Goal: Task Accomplishment & Management: Manage account settings

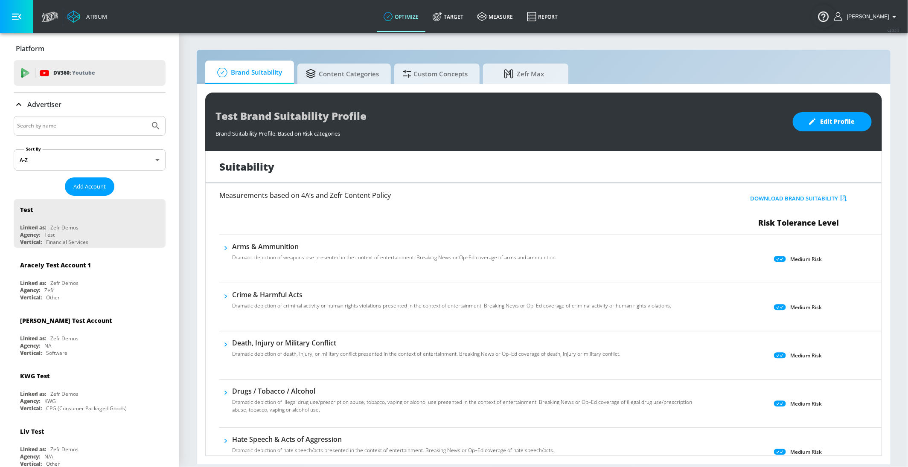
click at [45, 119] on div at bounding box center [90, 126] width 152 height 20
click at [32, 125] on input "Search by name" at bounding box center [81, 125] width 129 height 11
type input "hulu"
click at [146, 116] on button "Submit Search" at bounding box center [155, 125] width 19 height 19
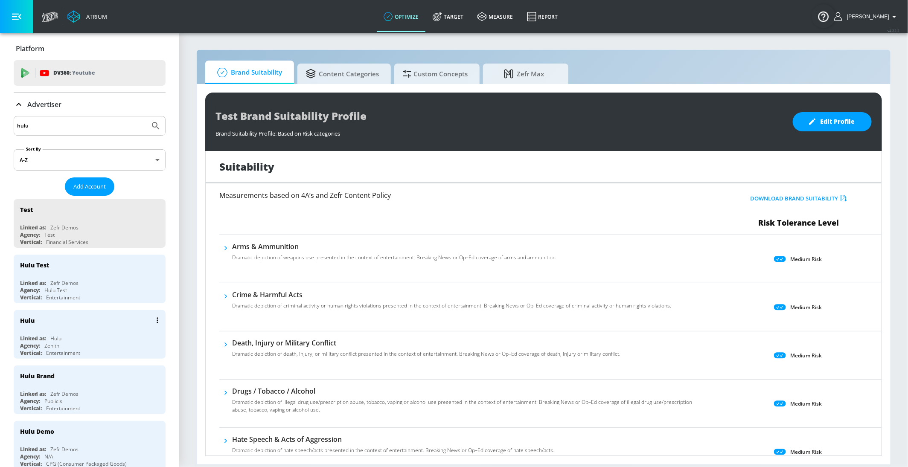
click at [86, 320] on div "Hulu" at bounding box center [91, 320] width 143 height 20
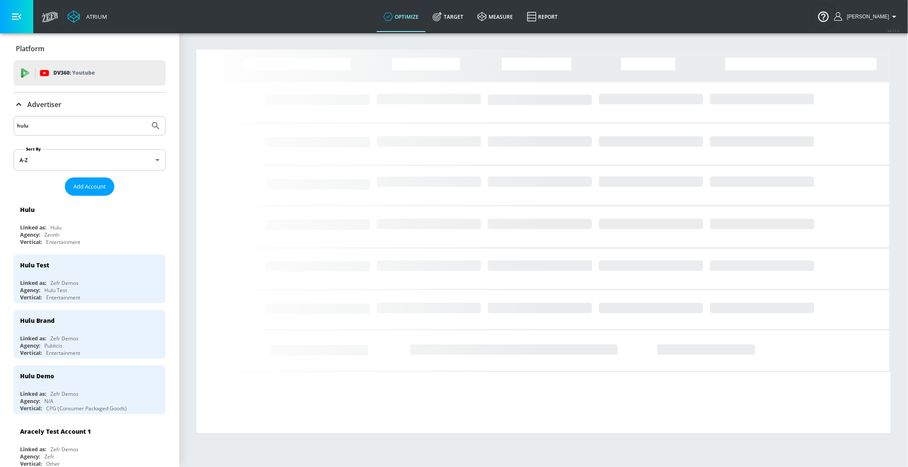
click at [35, 104] on p "Advertiser" at bounding box center [44, 104] width 34 height 9
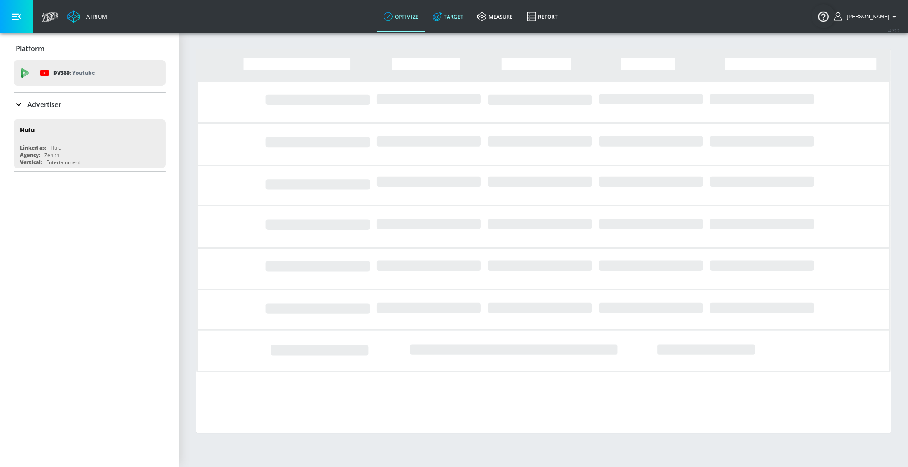
click at [442, 13] on icon at bounding box center [437, 16] width 9 height 9
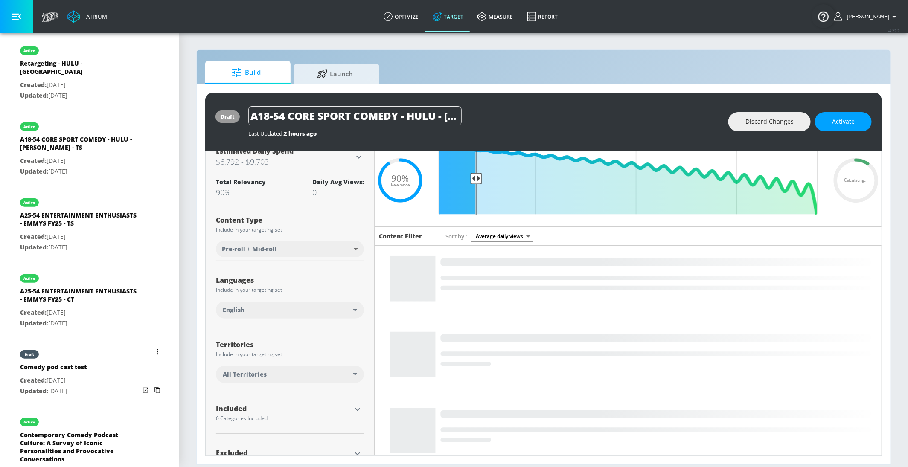
scroll to position [321, 0]
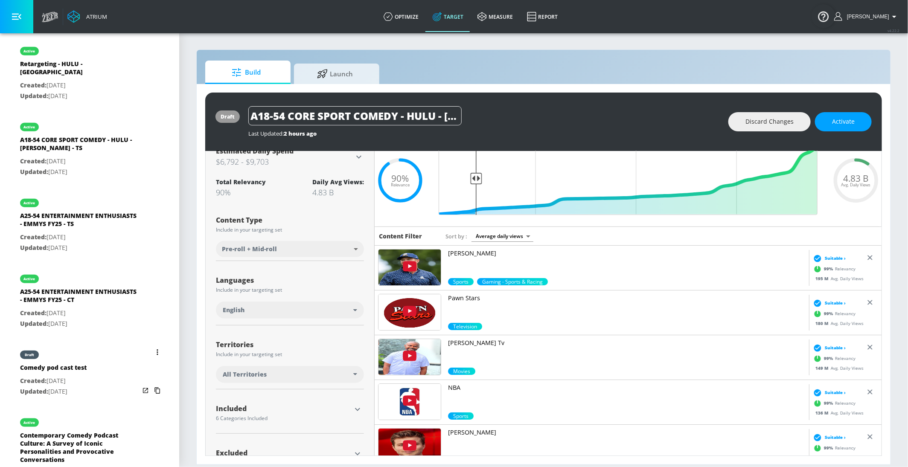
click at [158, 349] on icon "list of Target Set" at bounding box center [158, 352] width 2 height 6
click at [104, 401] on li "Delete" at bounding box center [121, 403] width 84 height 15
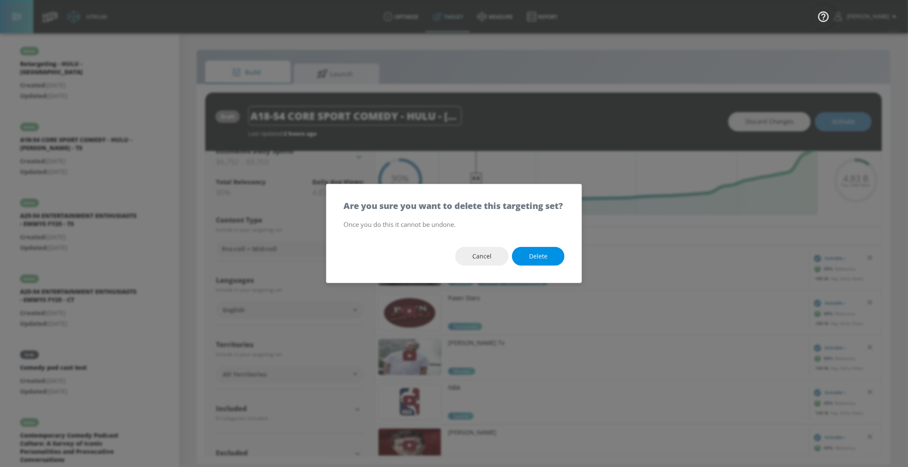
click at [553, 263] on button "Delete" at bounding box center [538, 256] width 52 height 19
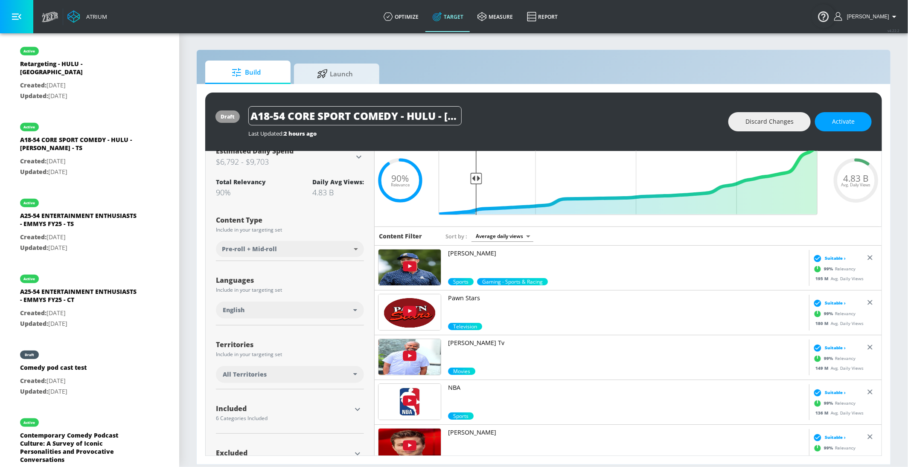
scroll to position [65, 0]
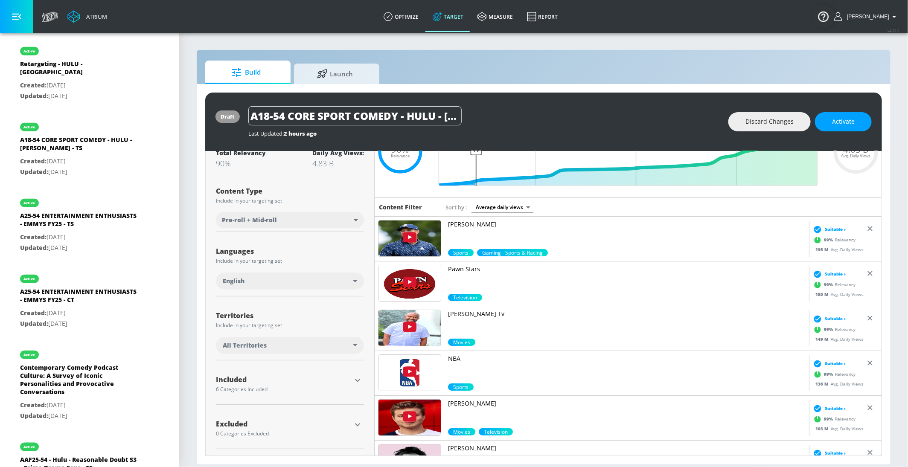
click at [356, 379] on icon "button" at bounding box center [357, 380] width 10 height 10
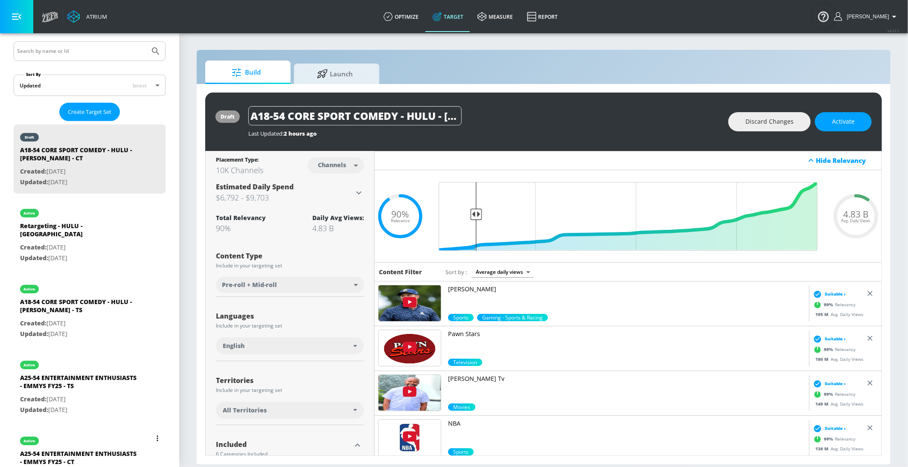
scroll to position [168, 0]
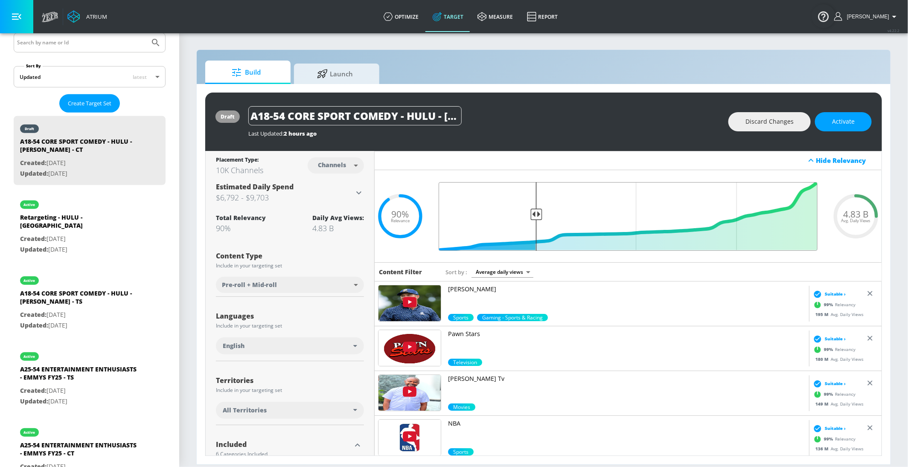
drag, startPoint x: 475, startPoint y: 216, endPoint x: 537, endPoint y: 215, distance: 61.9
type input "0.75"
click at [537, 215] on input "Final Threshold" at bounding box center [627, 216] width 387 height 69
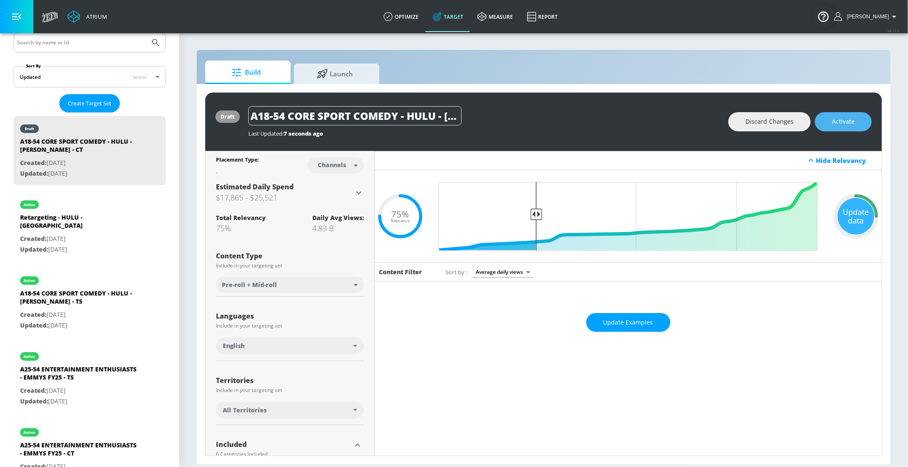
click at [848, 126] on span "Activate" at bounding box center [843, 121] width 23 height 11
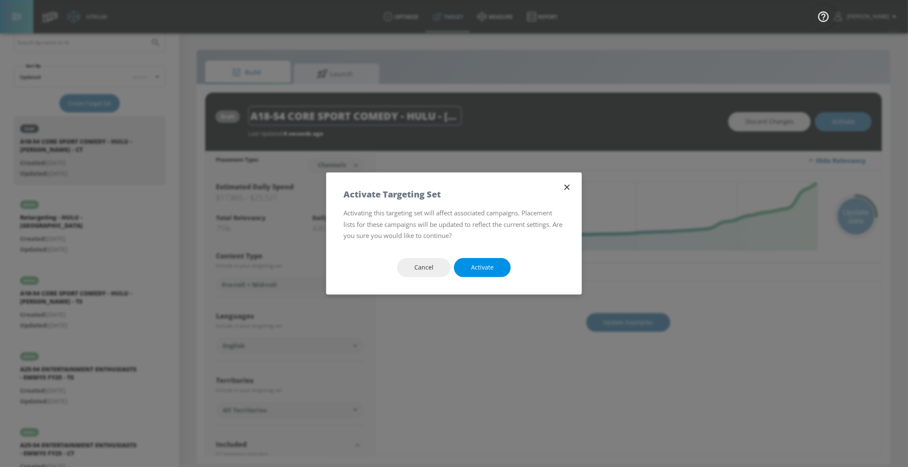
click at [494, 267] on button "Activate" at bounding box center [482, 267] width 57 height 19
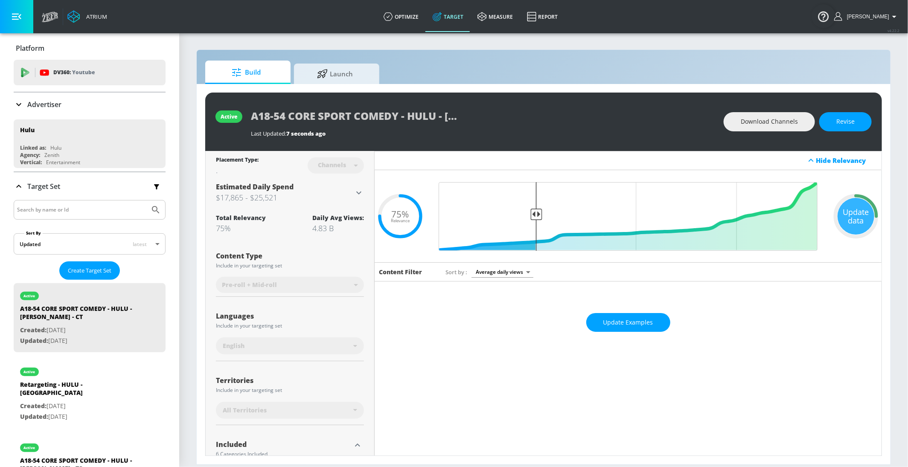
scroll to position [0, 0]
click at [88, 267] on span "Create Target Set" at bounding box center [90, 271] width 44 height 10
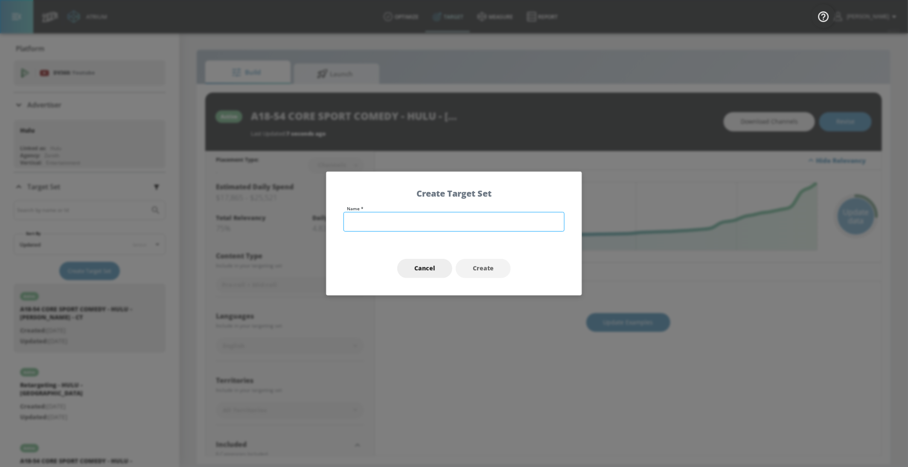
click at [364, 226] on input "text" at bounding box center [453, 222] width 221 height 20
type input "A18-64 OPPORTUNITY ENTERTAINMENT - HULU - [PERSON_NAME] - TS"
click at [475, 267] on span "Create" at bounding box center [483, 268] width 21 height 11
type input "A18-64 OPPORTUNITY ENTERTAINMENT - HULU - [PERSON_NAME] - TS"
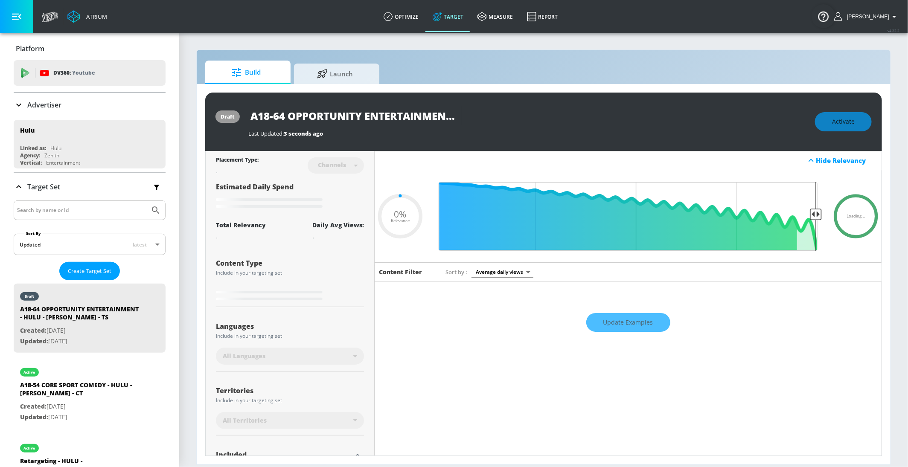
type input "0.6"
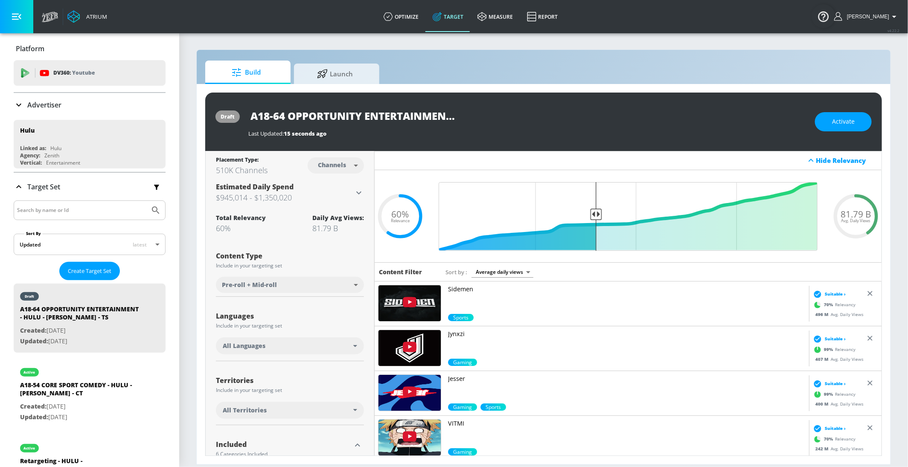
click at [337, 166] on body "Atrium optimize Target measure Report optimize Target measure Report v 4.22.2 […" at bounding box center [454, 233] width 908 height 467
click at [341, 199] on div "Videos" at bounding box center [332, 198] width 24 height 9
type input "videos"
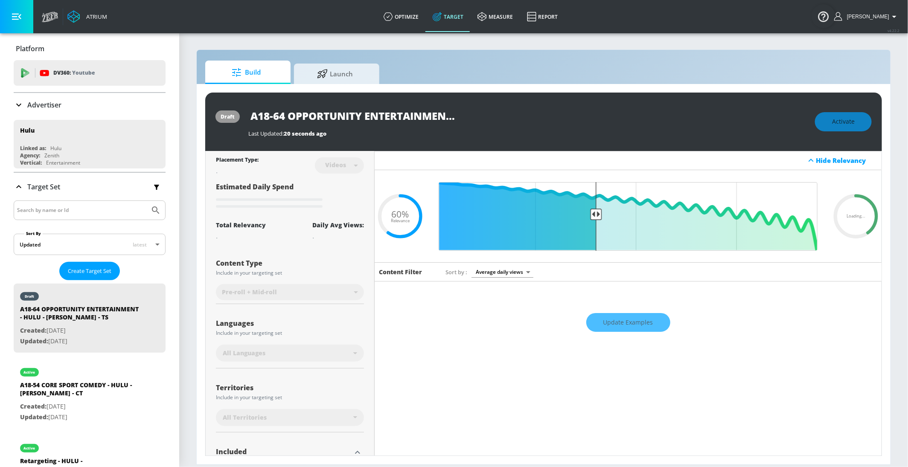
scroll to position [32, 0]
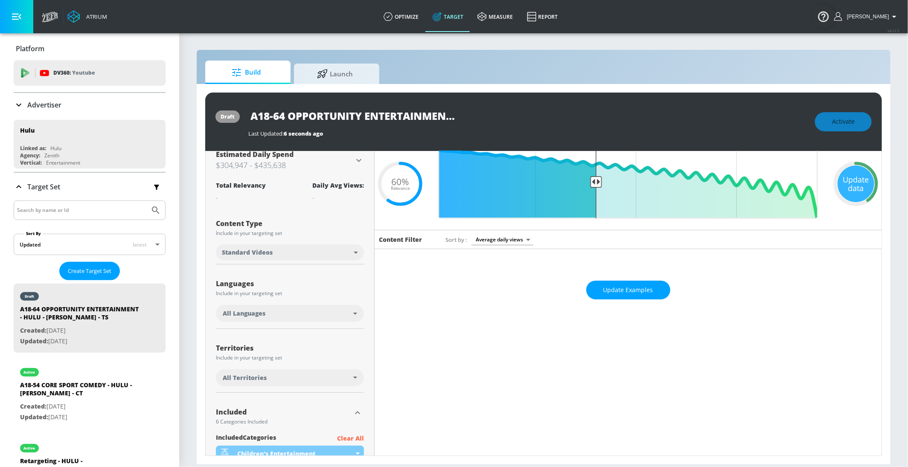
click at [258, 317] on div "All Languages" at bounding box center [290, 313] width 148 height 17
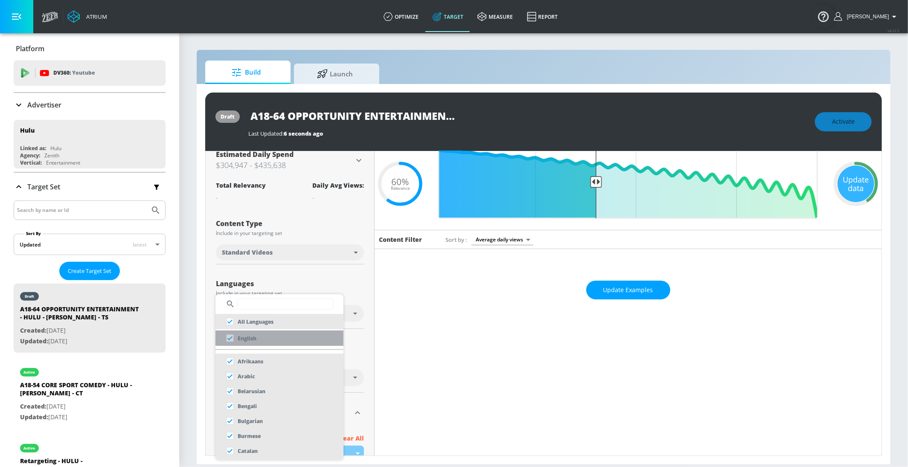
click at [244, 340] on p "English" at bounding box center [247, 338] width 19 height 9
checkbox input "false"
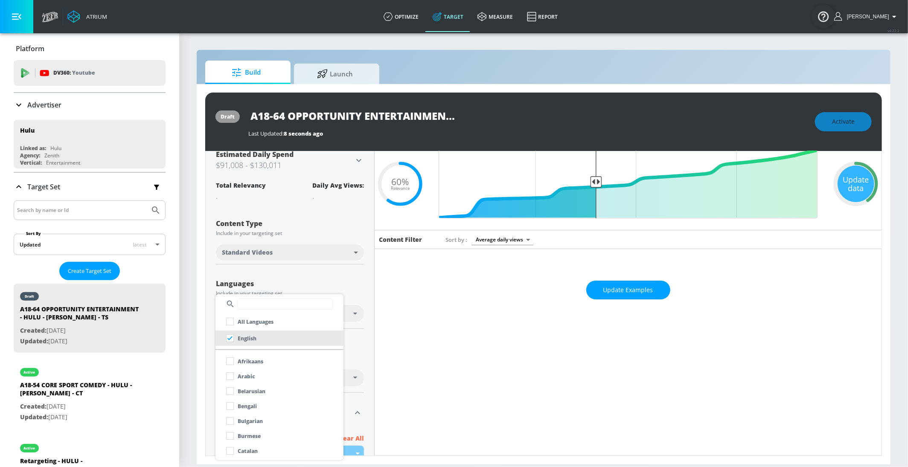
click at [192, 304] on div at bounding box center [454, 233] width 908 height 467
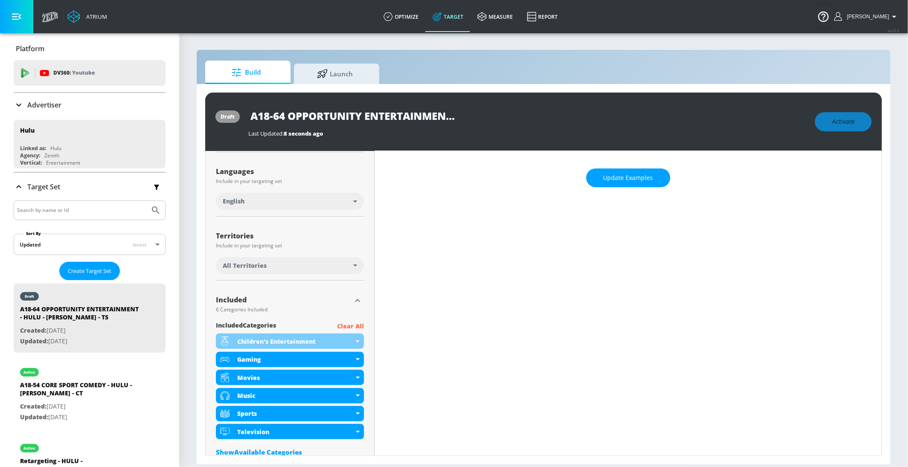
scroll to position [191, 0]
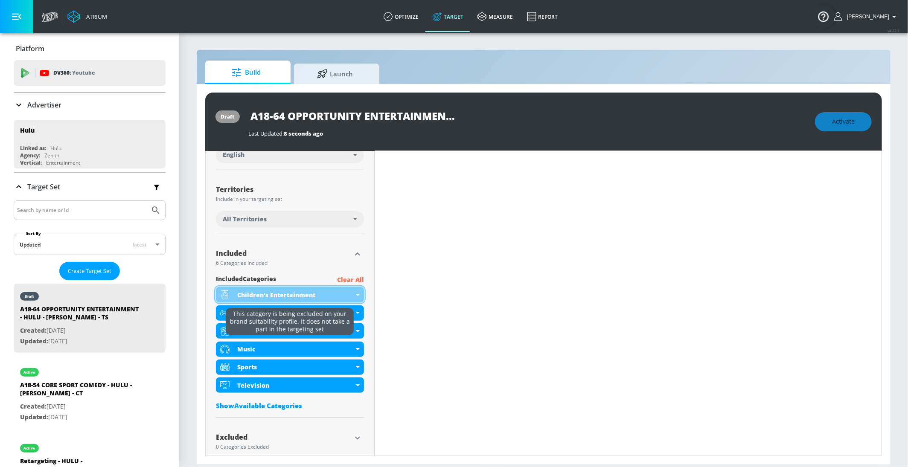
click at [342, 294] on div "Children's Entertainment" at bounding box center [295, 295] width 116 height 8
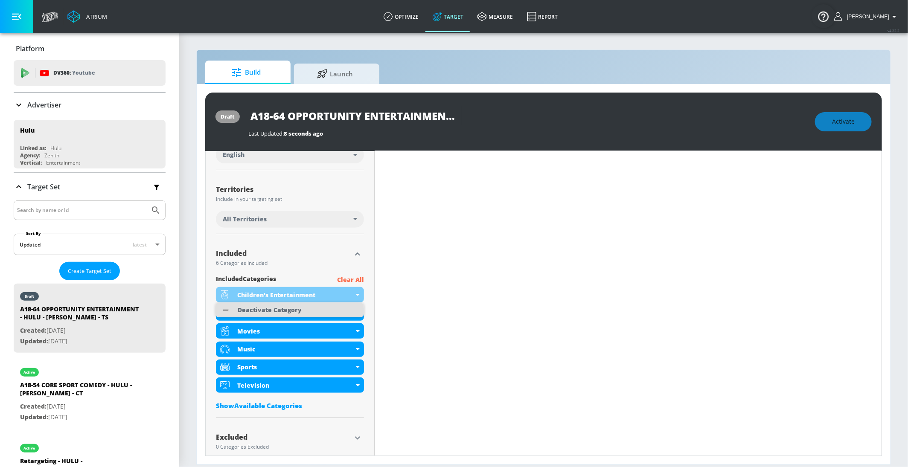
click at [294, 311] on div "Deactivate Category" at bounding box center [270, 310] width 64 height 6
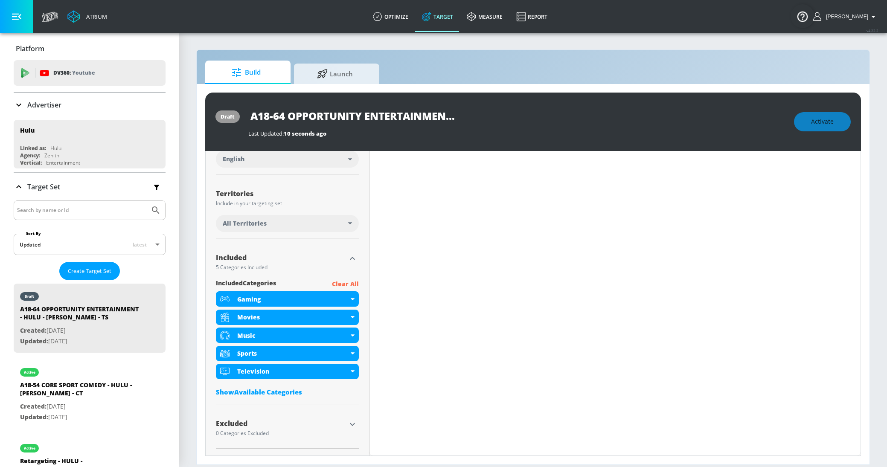
scroll to position [186, 0]
click at [709, 232] on div "Content Filter Sort by Average daily views avg_daily_views_last_7_days Update E…" at bounding box center [614, 254] width 491 height 363
click at [347, 285] on p "Clear All" at bounding box center [345, 284] width 27 height 11
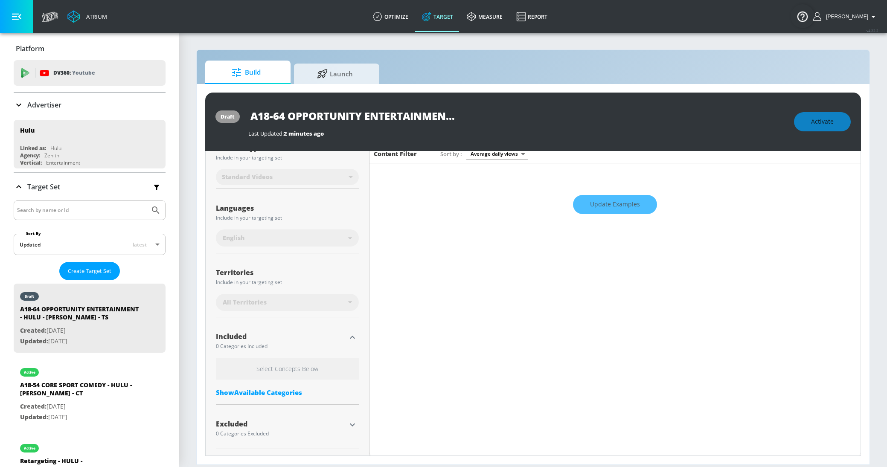
click at [271, 390] on div "Show Available Categories" at bounding box center [287, 392] width 143 height 9
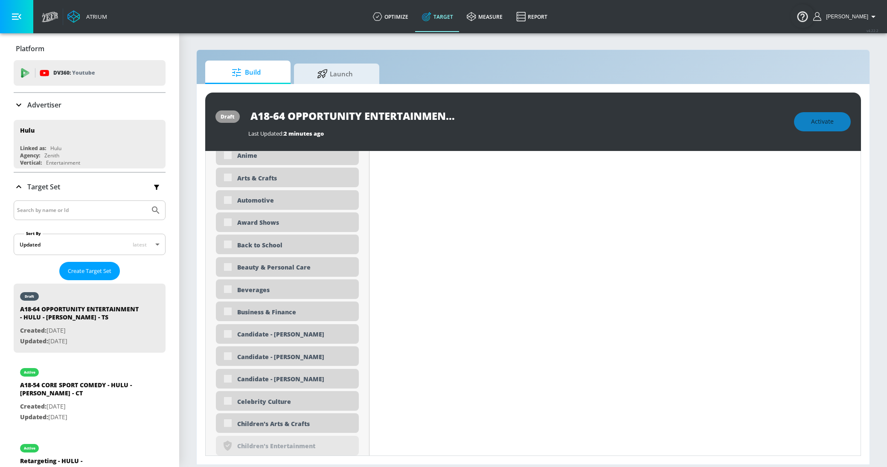
scroll to position [461, 0]
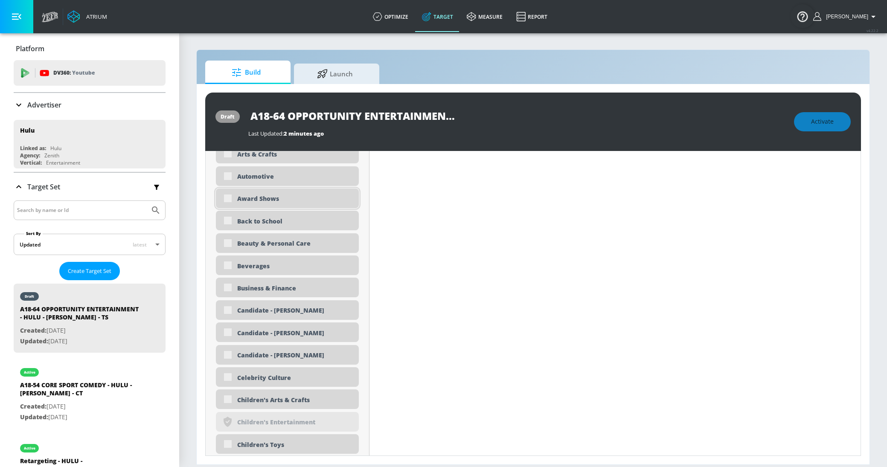
click at [225, 201] on div "Award Shows" at bounding box center [287, 199] width 143 height 20
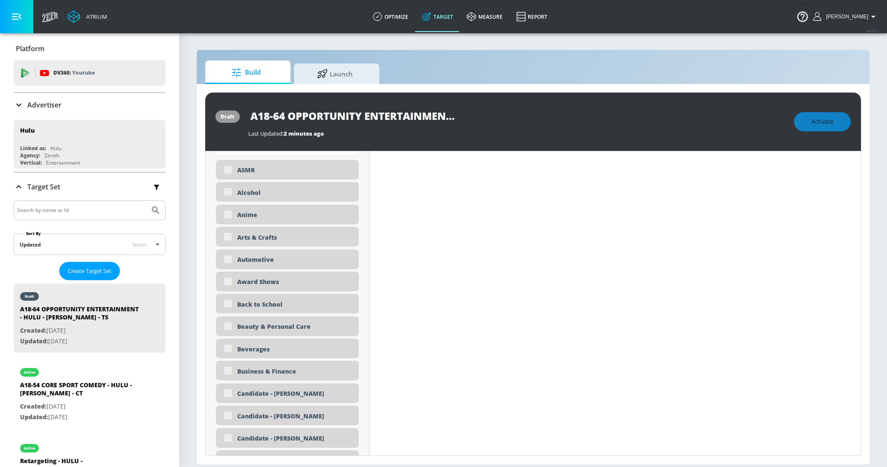
scroll to position [0, 140]
drag, startPoint x: 300, startPoint y: 116, endPoint x: 507, endPoint y: 116, distance: 206.9
click at [507, 116] on div "A18-64 OPPORTUNITY ENTERTAINMENT - HULU - [PERSON_NAME] - TS" at bounding box center [516, 115] width 537 height 19
click at [231, 280] on div "Award Shows" at bounding box center [287, 282] width 143 height 20
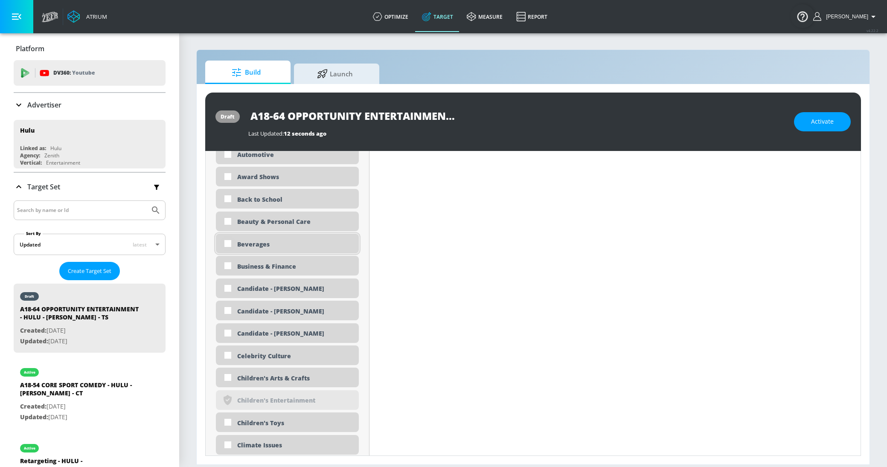
scroll to position [416, 0]
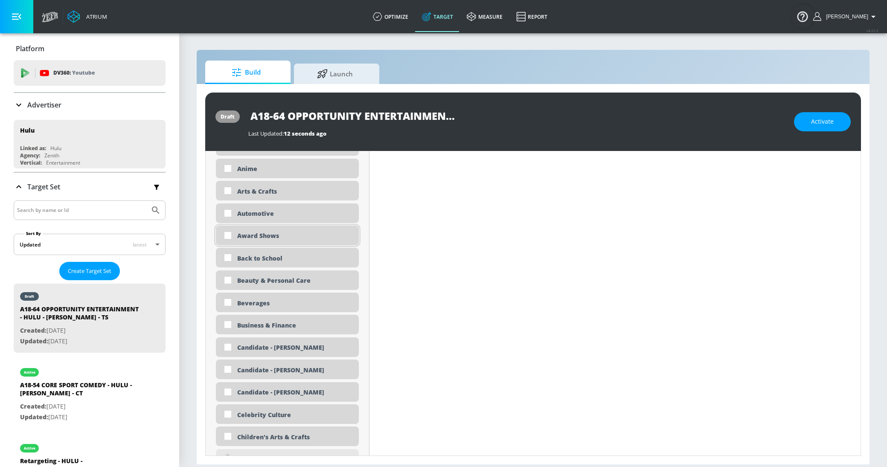
click at [226, 233] on input "checkbox" at bounding box center [227, 235] width 15 height 15
checkbox input "true"
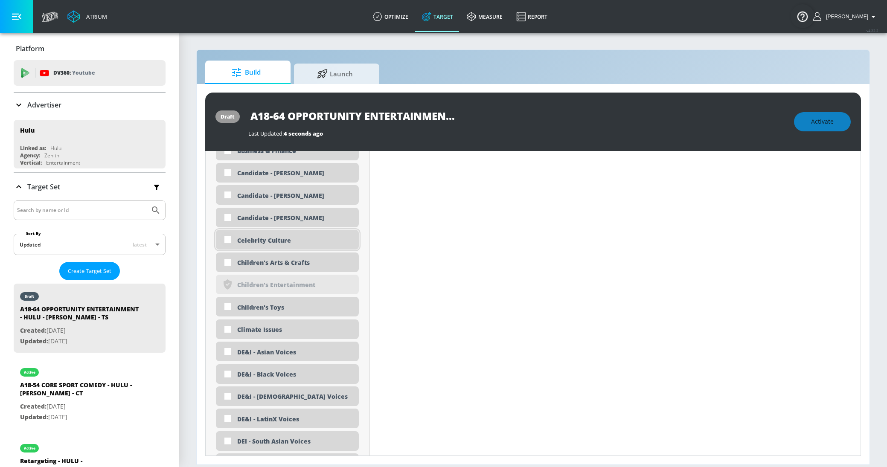
scroll to position [567, 0]
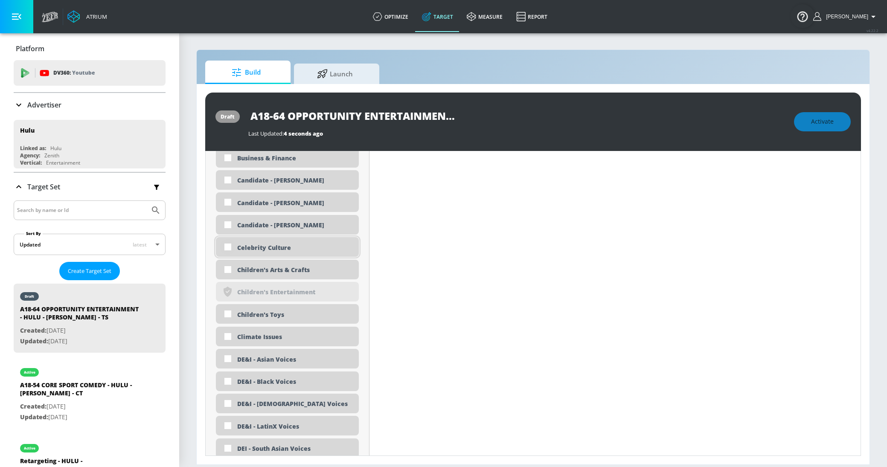
click at [227, 245] on input "checkbox" at bounding box center [227, 246] width 15 height 15
checkbox input "true"
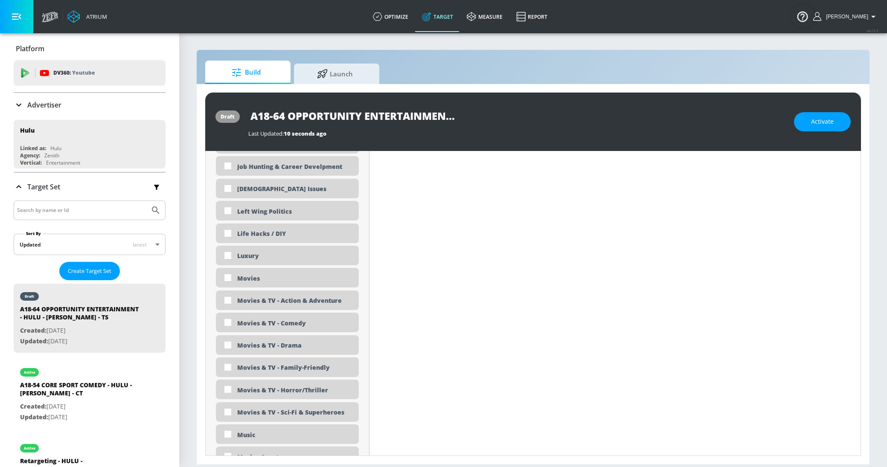
scroll to position [1521, 0]
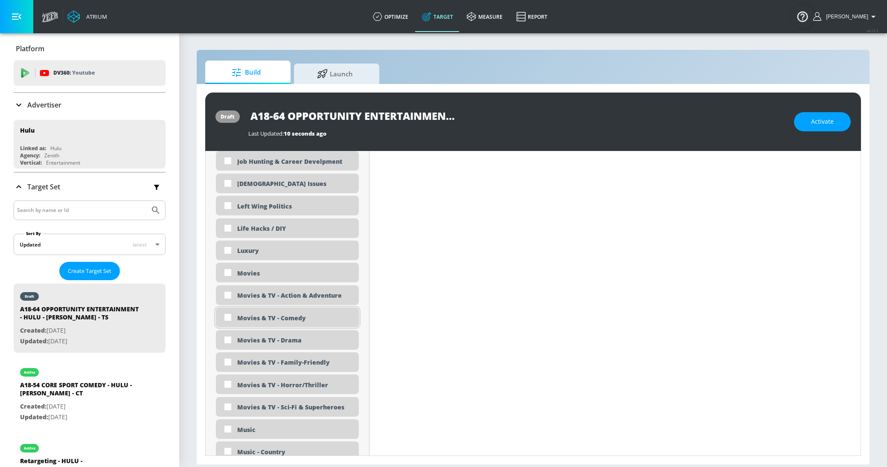
click at [227, 318] on input "checkbox" at bounding box center [227, 317] width 15 height 15
checkbox input "true"
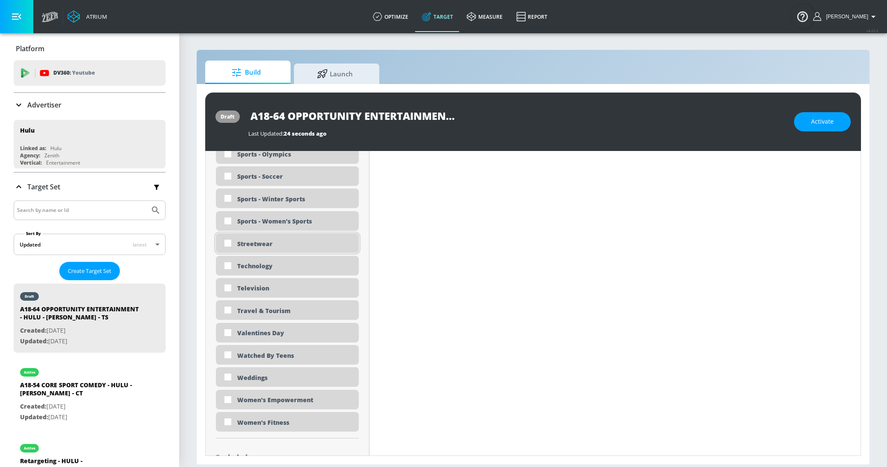
scroll to position [2509, 0]
click at [227, 286] on input "checkbox" at bounding box center [227, 286] width 15 height 15
checkbox input "true"
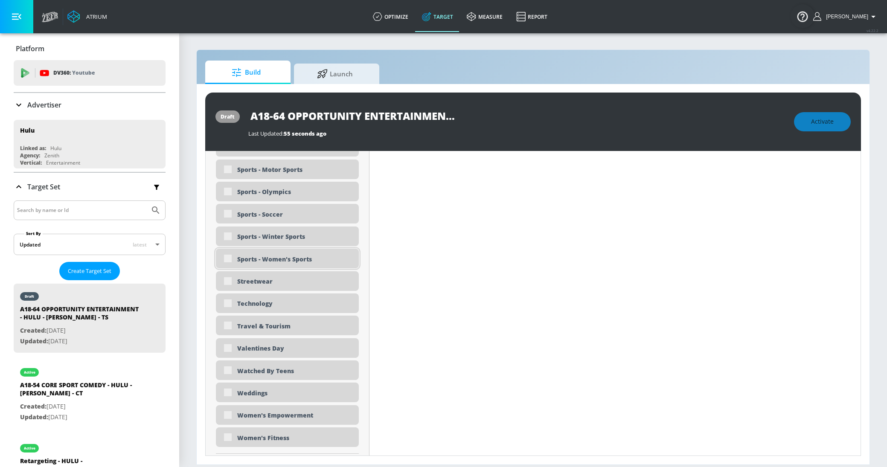
scroll to position [2445, 0]
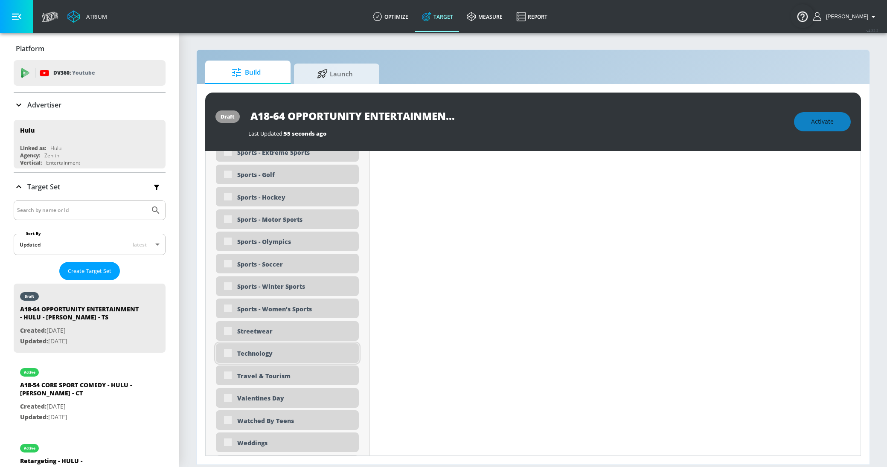
click at [228, 354] on div "Technology" at bounding box center [287, 353] width 143 height 20
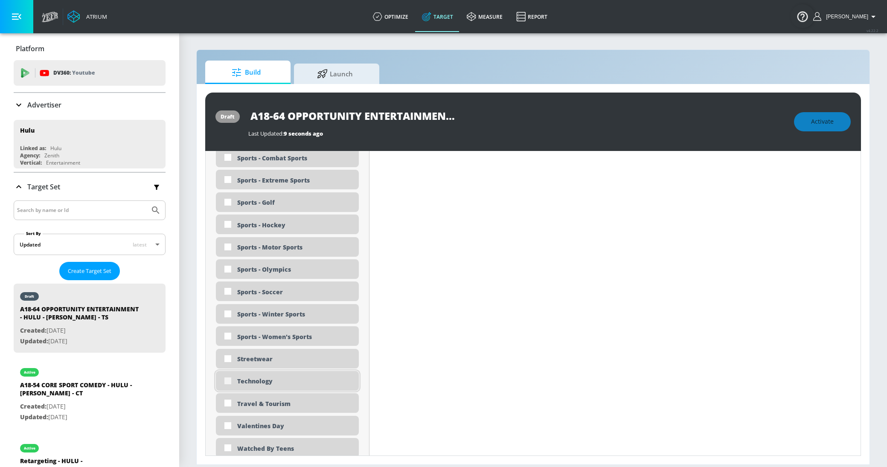
click at [225, 381] on input "checkbox" at bounding box center [227, 380] width 15 height 15
checkbox input "true"
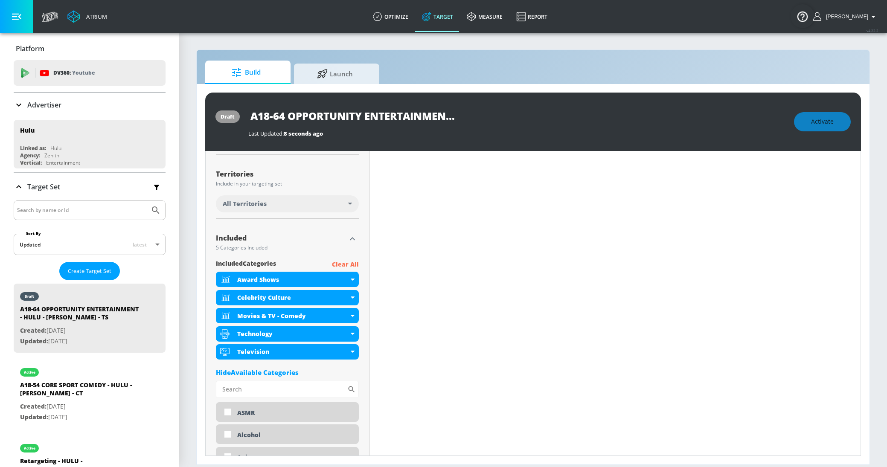
scroll to position [192, 0]
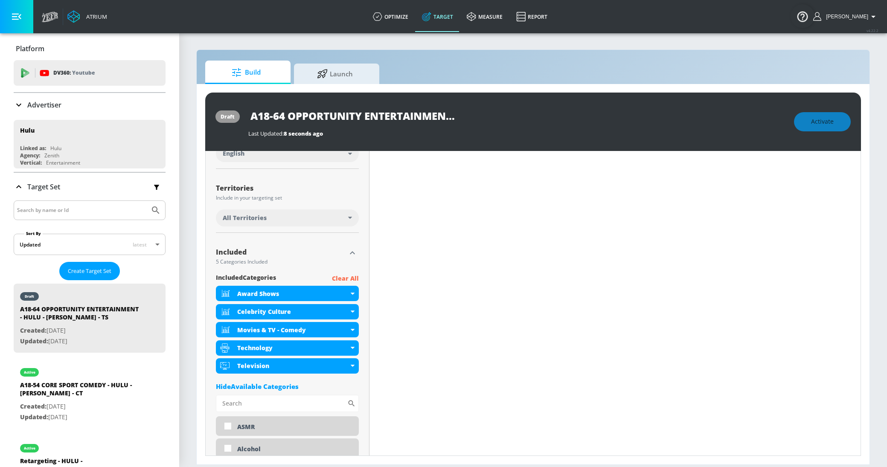
click at [352, 252] on icon "button" at bounding box center [352, 252] width 5 height 3
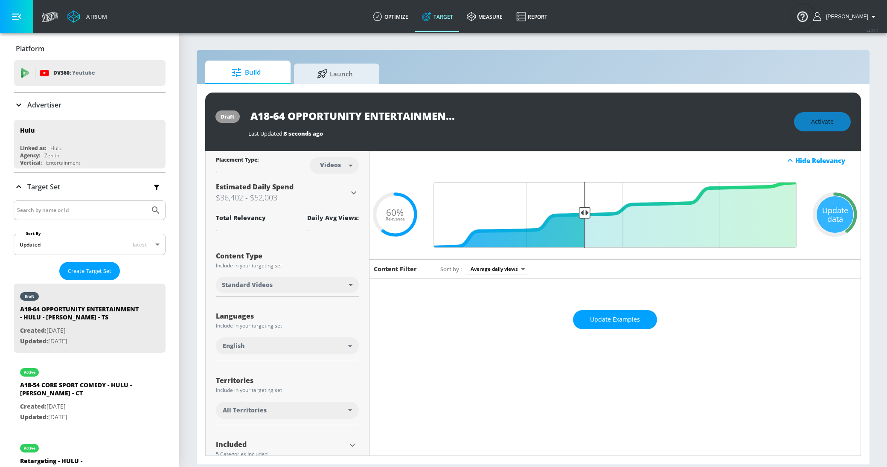
scroll to position [65, 0]
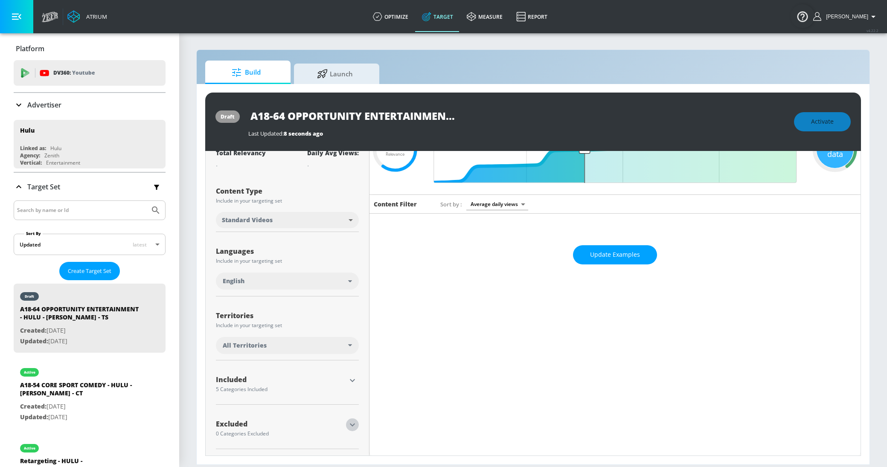
click at [353, 427] on icon "button" at bounding box center [352, 425] width 10 height 10
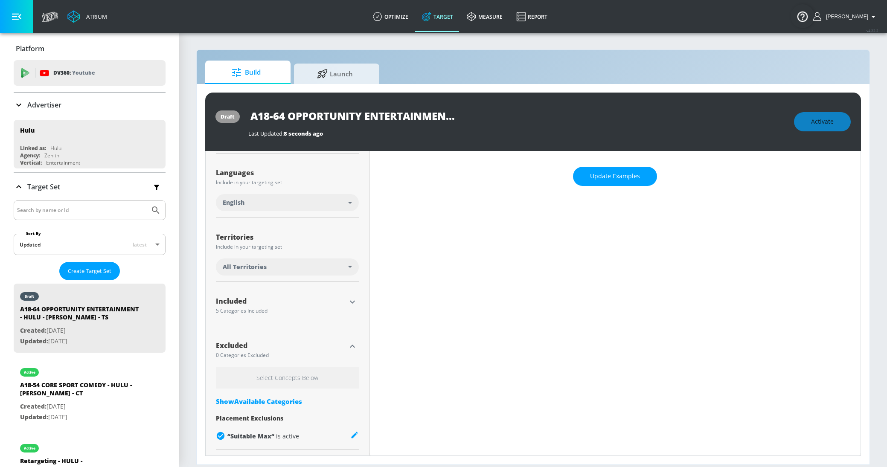
click at [284, 403] on div "Show Available Categories" at bounding box center [287, 401] width 143 height 9
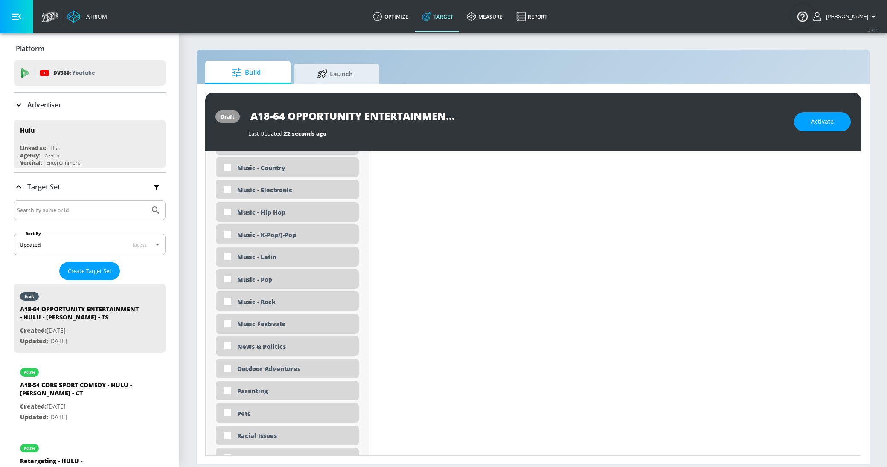
scroll to position [1840, 0]
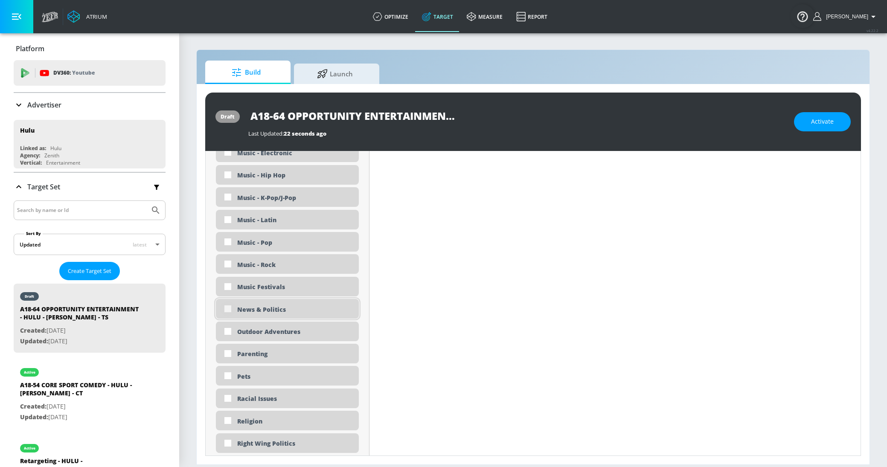
click at [230, 308] on input "checkbox" at bounding box center [227, 308] width 15 height 15
checkbox input "true"
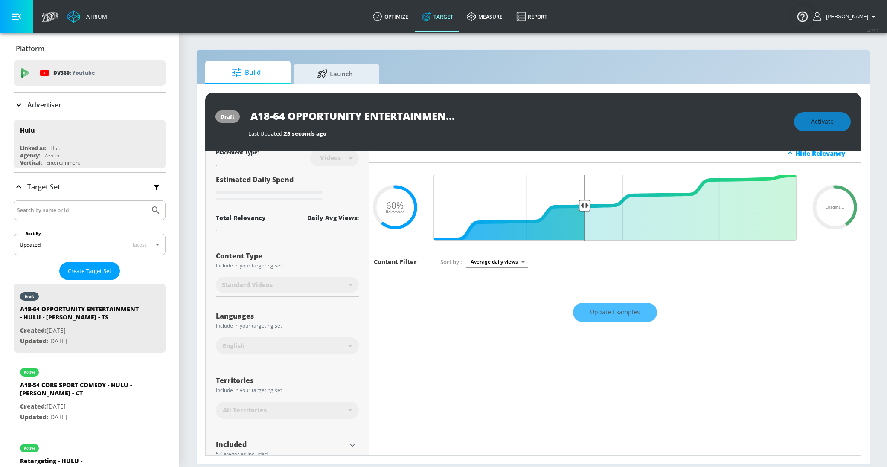
scroll to position [0, 0]
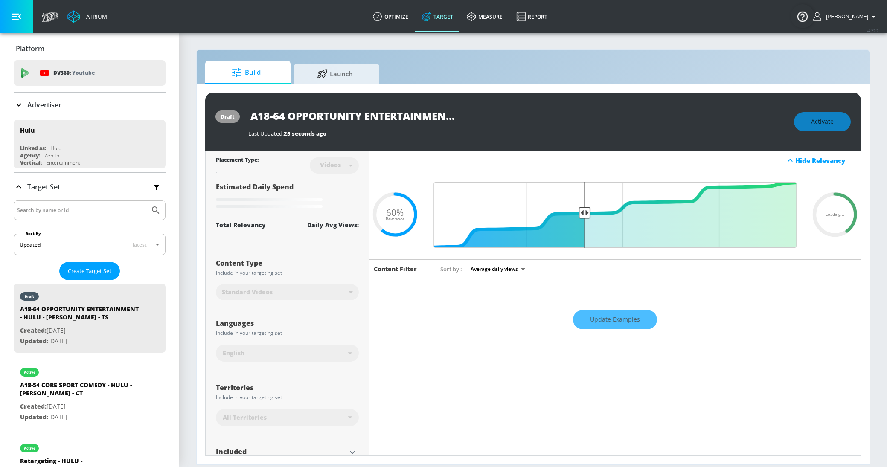
click at [359, 115] on input "A18-64 OPPORTUNITY ENTERTAINMENT - HULU - [PERSON_NAME] - TS" at bounding box center [354, 115] width 213 height 19
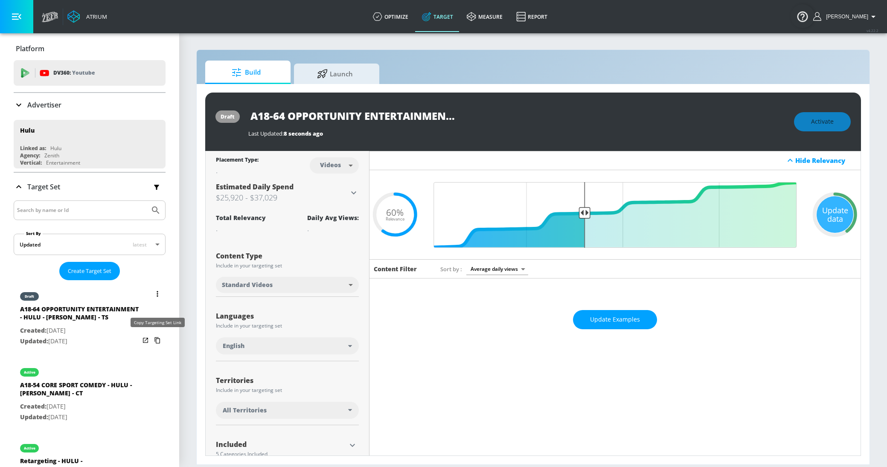
click at [156, 338] on icon "list of Target Set" at bounding box center [157, 340] width 6 height 6
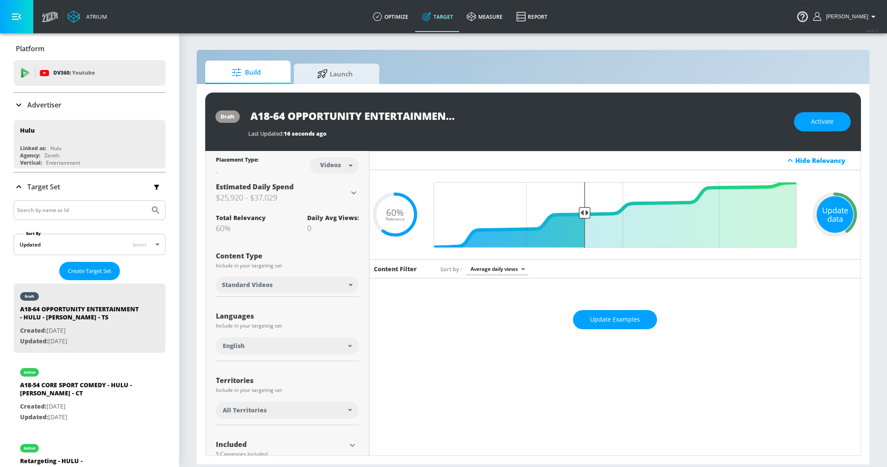
click at [830, 215] on div "Update data" at bounding box center [835, 214] width 37 height 37
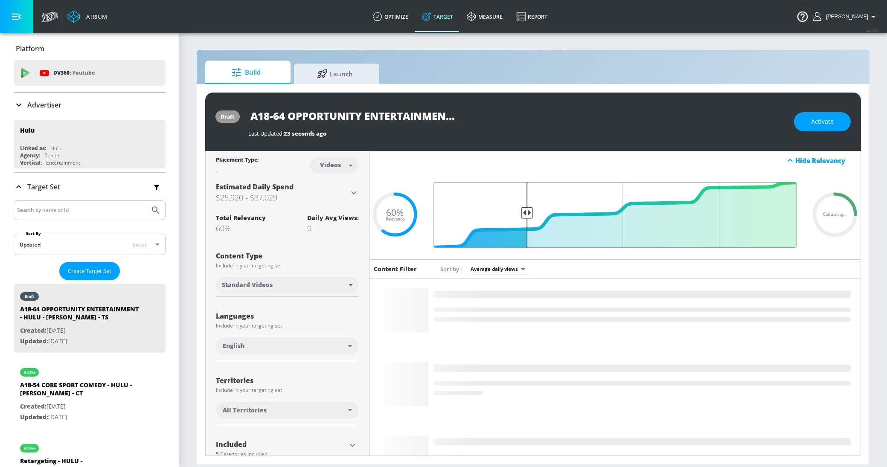
drag, startPoint x: 579, startPoint y: 213, endPoint x: 526, endPoint y: 216, distance: 53.0
type input "0.75"
click at [526, 216] on input "Final Threshold" at bounding box center [615, 215] width 372 height 66
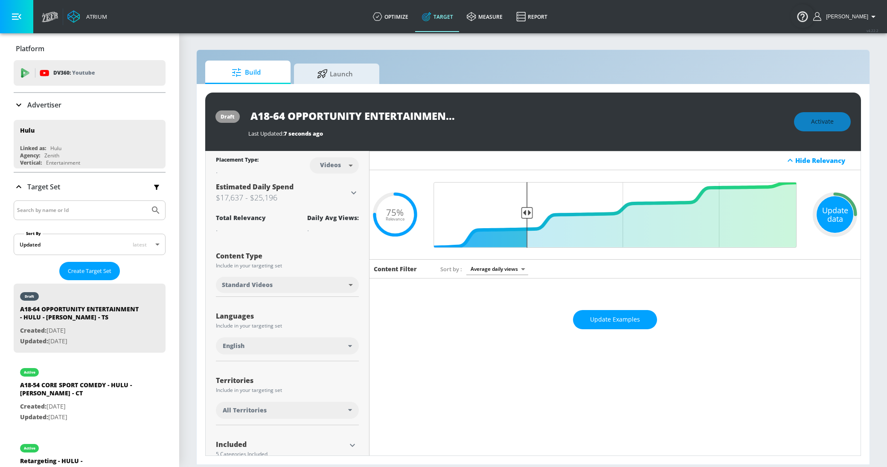
click at [838, 220] on div "Update data" at bounding box center [835, 214] width 37 height 37
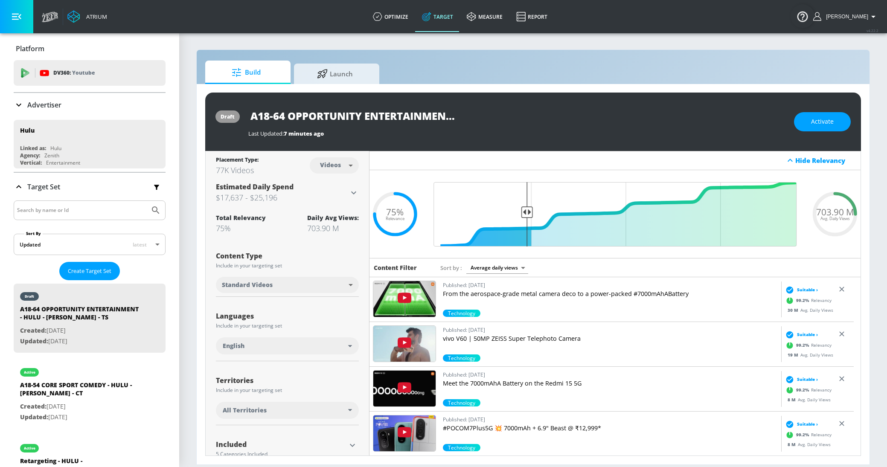
click at [386, 114] on input "A18-64 OPPORTUNITY ENTERTAINMENT - HULU - [PERSON_NAME] - TS" at bounding box center [354, 115] width 213 height 19
click at [826, 125] on span "Activate" at bounding box center [822, 121] width 23 height 11
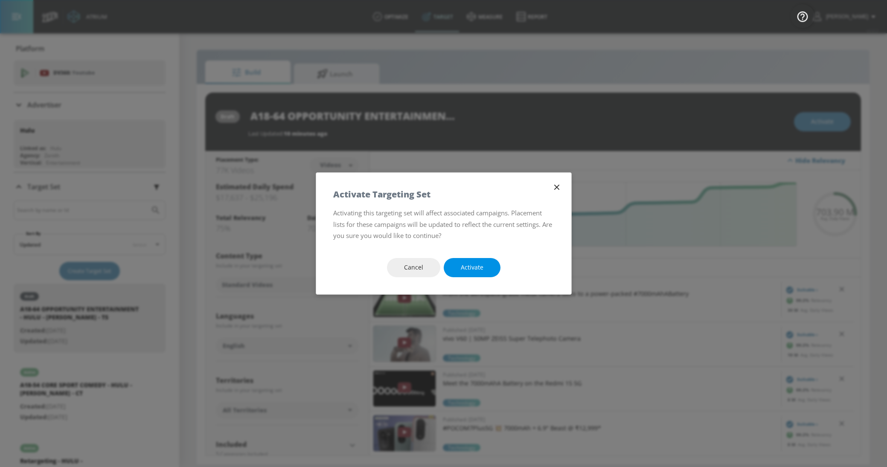
click at [479, 270] on span "Activate" at bounding box center [472, 267] width 23 height 11
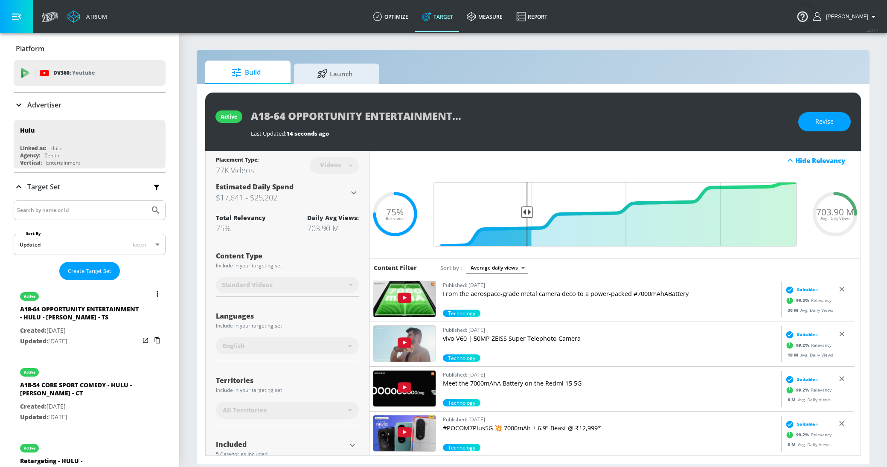
click at [151, 289] on button "list of Target Set" at bounding box center [157, 294] width 12 height 12
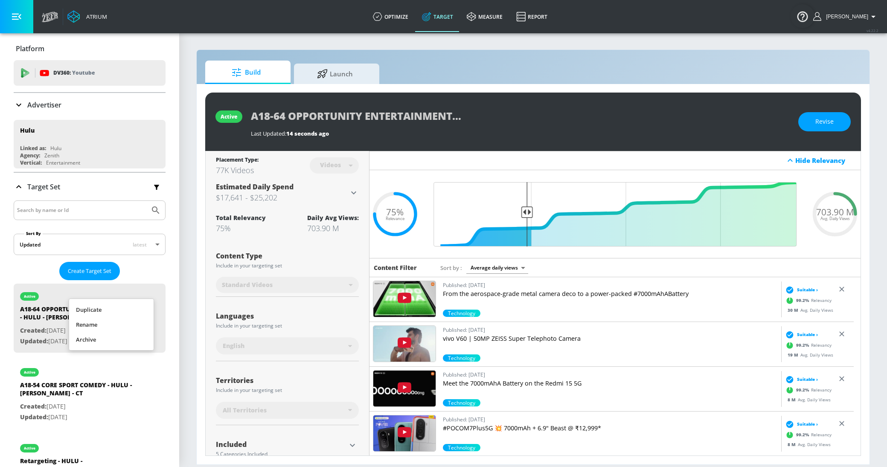
click at [116, 310] on li "Duplicate" at bounding box center [111, 309] width 84 height 15
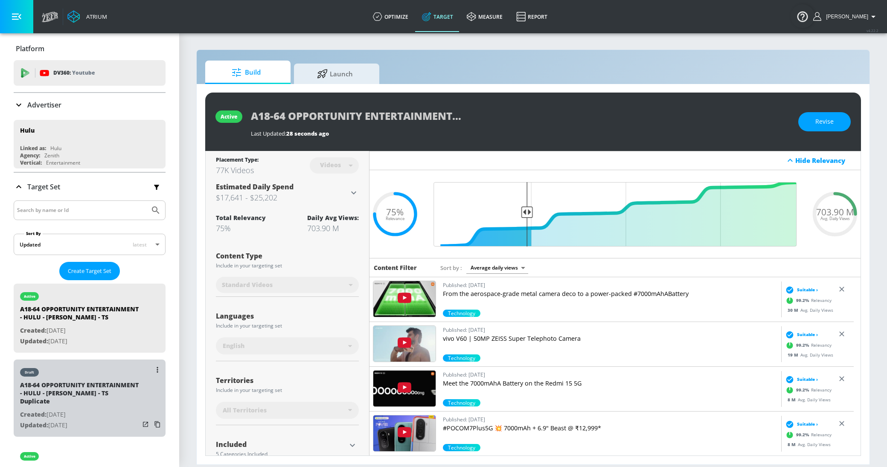
click at [94, 410] on div "A18-64 OPPORTUNITY ENTERTAINMENT - HULU - [PERSON_NAME] - TS Duplicate" at bounding box center [79, 395] width 119 height 29
type input "A18-64 OPPORTUNITY ENTERTAINMENT - HULU - [PERSON_NAME] - TS Duplicate"
type input "0.05"
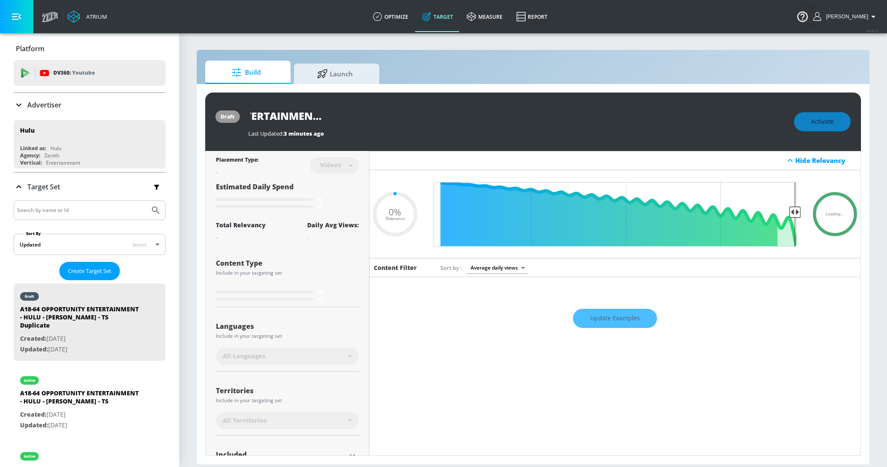
drag, startPoint x: 440, startPoint y: 116, endPoint x: 517, endPoint y: 116, distance: 76.8
click at [517, 116] on div "A18-64 OPPORTUNITY ENTERTAINMENT - HULU - [PERSON_NAME] - TS Duplicate" at bounding box center [516, 115] width 537 height 19
click at [386, 116] on input "A18-64 OPPORTUNITY ENTERTAINMENT - HULU - [PERSON_NAME] - TS Duplicate" at bounding box center [354, 115] width 213 height 19
drag, startPoint x: 391, startPoint y: 116, endPoint x: 516, endPoint y: 116, distance: 125.4
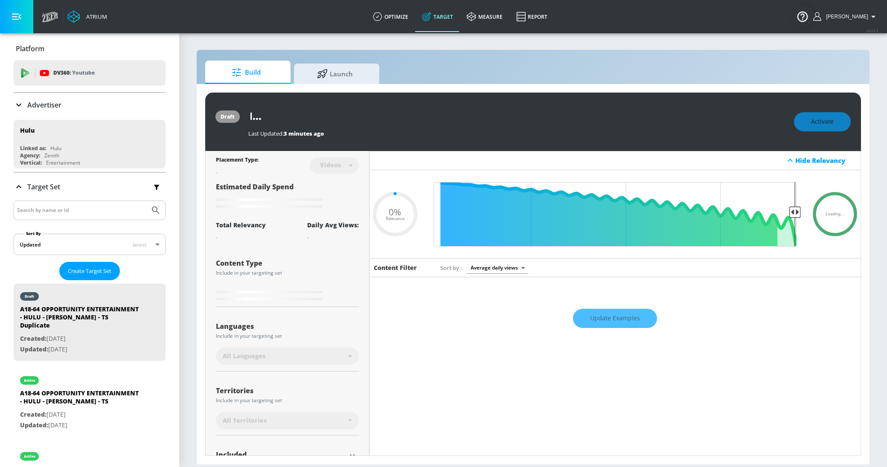
click at [516, 116] on div "A18-64 OPPORTUNITY ENTERTAINMENT - HULU - [PERSON_NAME] - TS Duplicate" at bounding box center [516, 115] width 537 height 19
type input "A18-64 OPPORTUNITY ENTERTAINMENT - HULU - [PERSON_NAME] - T"
type input "0.05"
type input "A18-64 OPPORTUNITY ENTERTAINMENT - HULU - [PERSON_NAME] -"
type input "0.05"
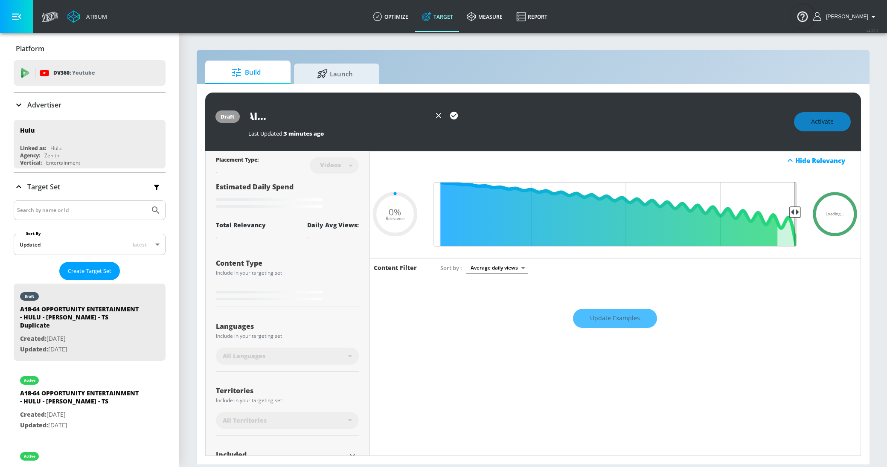
type input "A18-64 OPPORTUNITY ENTERTAINMENT - HULU - [PERSON_NAME] - C"
type input "0.05"
type input "A18-64 OPPORTUNITY ENTERTAINMENT - HULU - [PERSON_NAME] - CT"
type input "0.05"
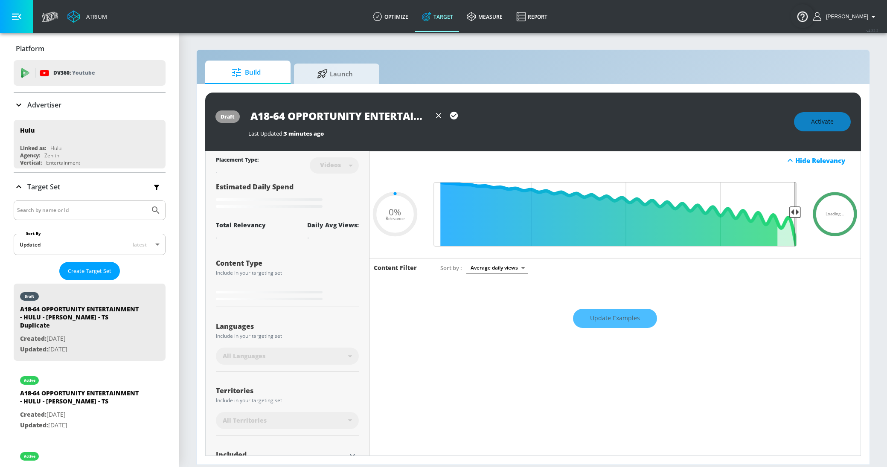
drag, startPoint x: 394, startPoint y: 113, endPoint x: 161, endPoint y: 93, distance: 233.8
click at [161, 93] on div "Atrium optimize Target measure Report optimize Target measure Report v 4.22.2 […" at bounding box center [443, 233] width 887 height 467
click at [352, 116] on input "A18-64 OPPORTUNITY ENTERTAINMENT - HULU - [PERSON_NAME] - CT" at bounding box center [339, 115] width 183 height 19
type input "A18-64 OPPORTUNITY ENTERTAINMENT - HULU - [PERSON_NAME] - CT"
click at [453, 120] on icon "button" at bounding box center [453, 115] width 9 height 9
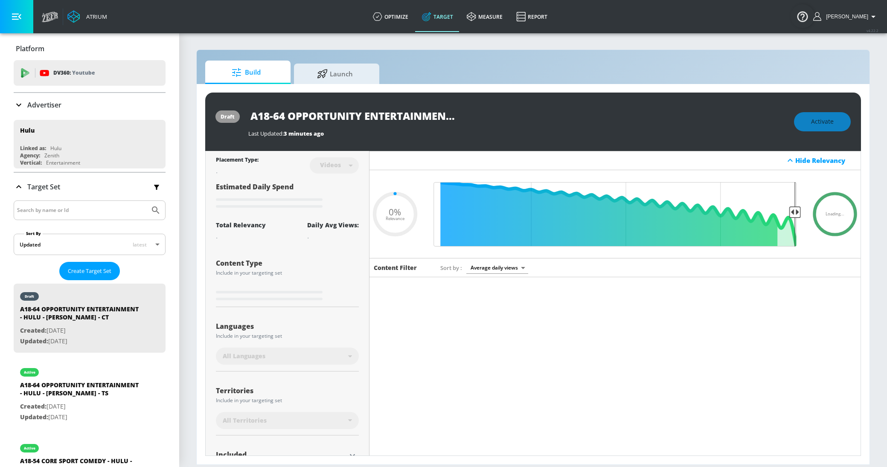
type input "0.05"
type input "A18-64 OPPORTUNITY ENTERTAINMENT - HULU - [PERSON_NAME] - TS Duplicate"
type input "0.75"
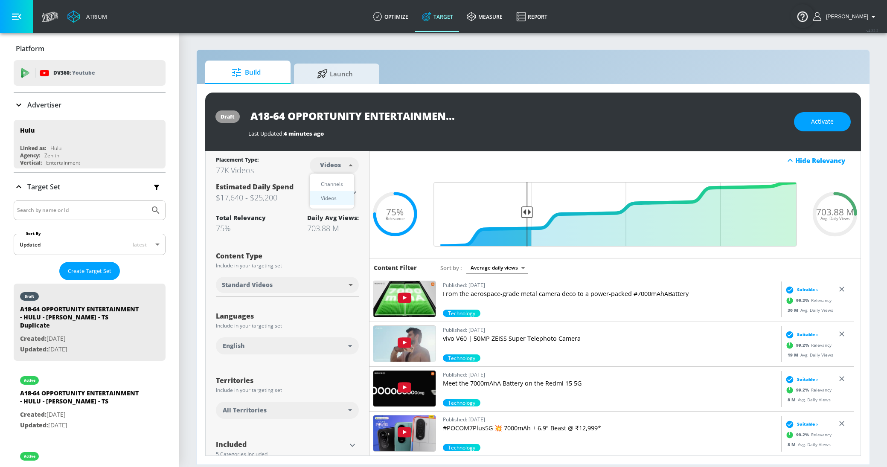
click at [337, 168] on body "Atrium optimize Target measure Report optimize Target measure Report v 4.22.2 […" at bounding box center [443, 233] width 887 height 467
click at [330, 186] on div "Channels" at bounding box center [332, 184] width 31 height 9
type input "channels"
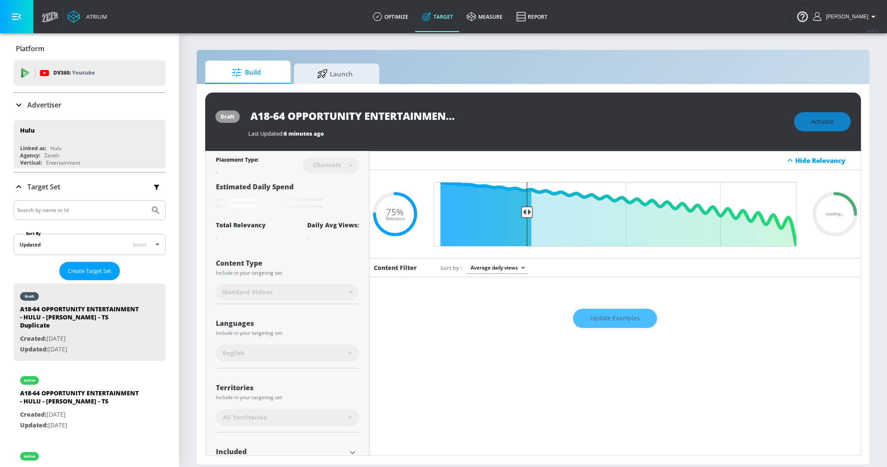
scroll to position [0, 193]
drag, startPoint x: 395, startPoint y: 121, endPoint x: 508, endPoint y: 121, distance: 113.1
click at [508, 121] on div "A18-64 OPPORTUNITY ENTERTAINMENT - HULU - [PERSON_NAME] - TS Duplicate" at bounding box center [516, 115] width 537 height 19
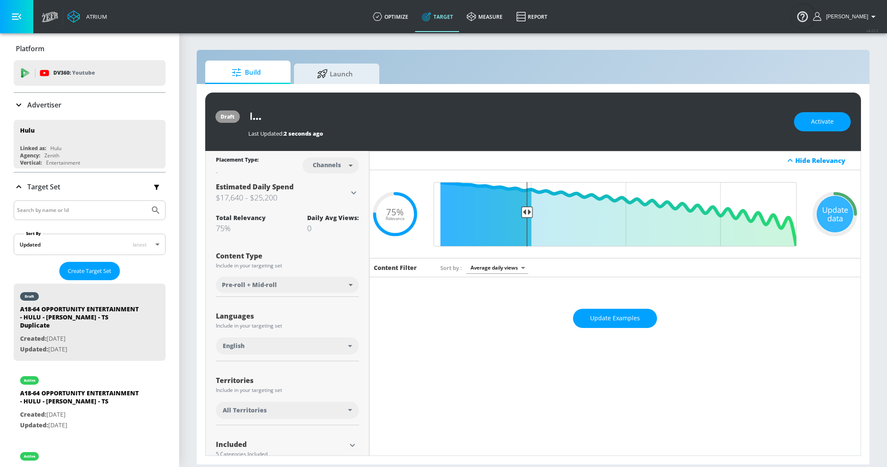
click at [395, 121] on input "A18-64 OPPORTUNITY ENTERTAINMENT - HULU - [PERSON_NAME] - TS Duplicate" at bounding box center [354, 115] width 213 height 19
drag, startPoint x: 391, startPoint y: 121, endPoint x: 468, endPoint y: 120, distance: 77.2
click at [468, 120] on div "A18-64 OPPORTUNITY ENTERTAINMENT - HULU - [PERSON_NAME] - TS Duplicate" at bounding box center [516, 115] width 537 height 19
type input "A18-64 OPPORTUNITY ENTERTAINMENT - HULU - [PERSON_NAME] - CT"
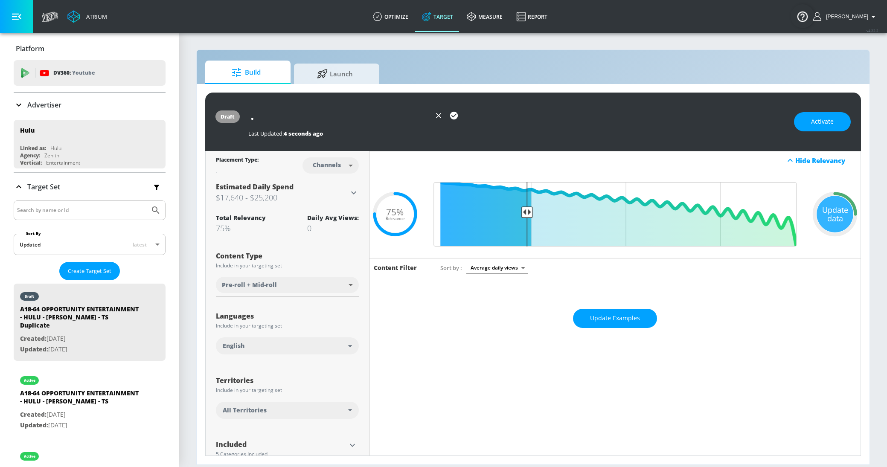
click at [454, 115] on icon "button" at bounding box center [453, 115] width 9 height 9
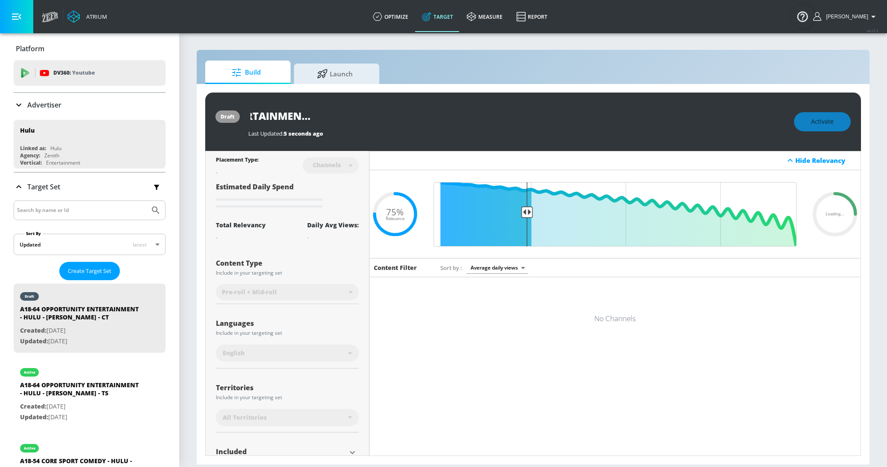
scroll to position [0, 0]
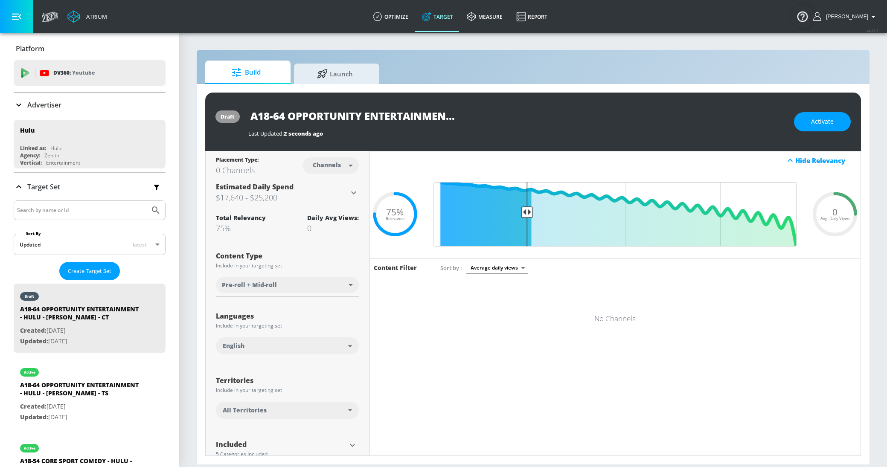
click at [375, 118] on input "A18-64 OPPORTUNITY ENTERTAINMENT - HULU - [PERSON_NAME] - CT" at bounding box center [354, 115] width 213 height 19
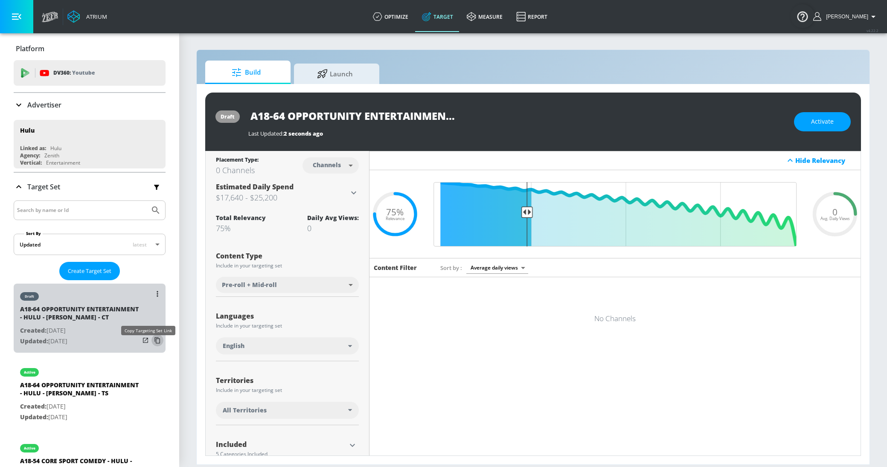
click at [151, 347] on icon "list of Target Set" at bounding box center [158, 341] width 14 height 14
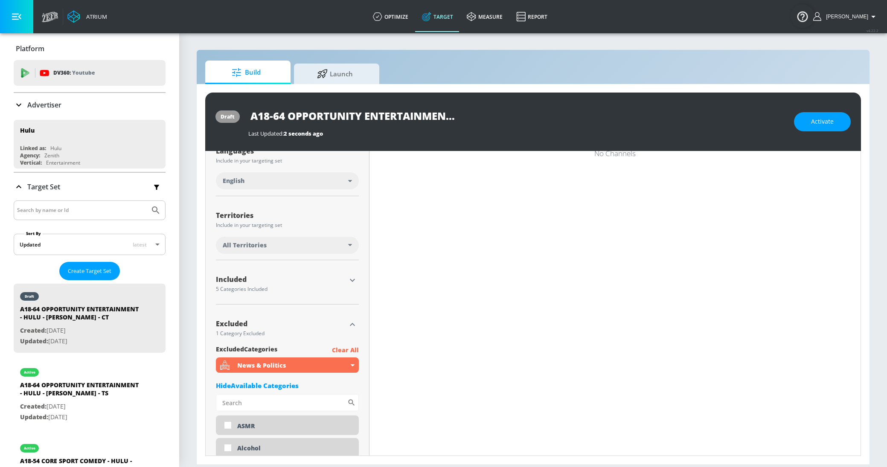
scroll to position [236, 0]
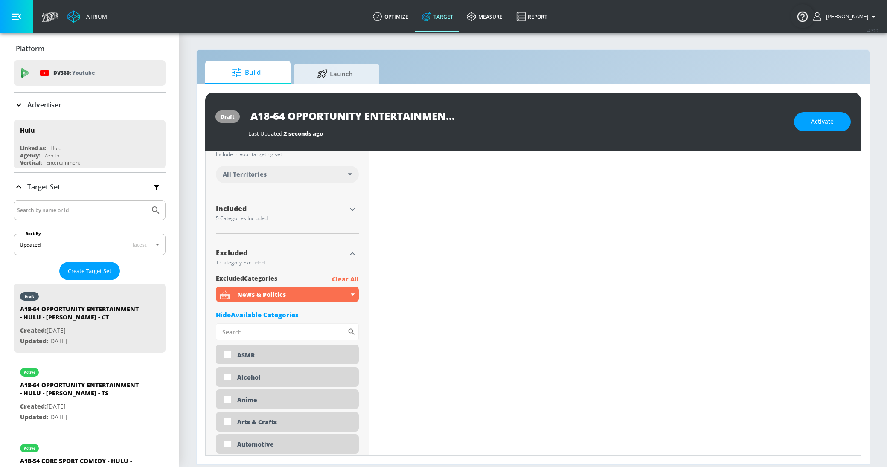
click at [349, 254] on icon "button" at bounding box center [352, 254] width 10 height 10
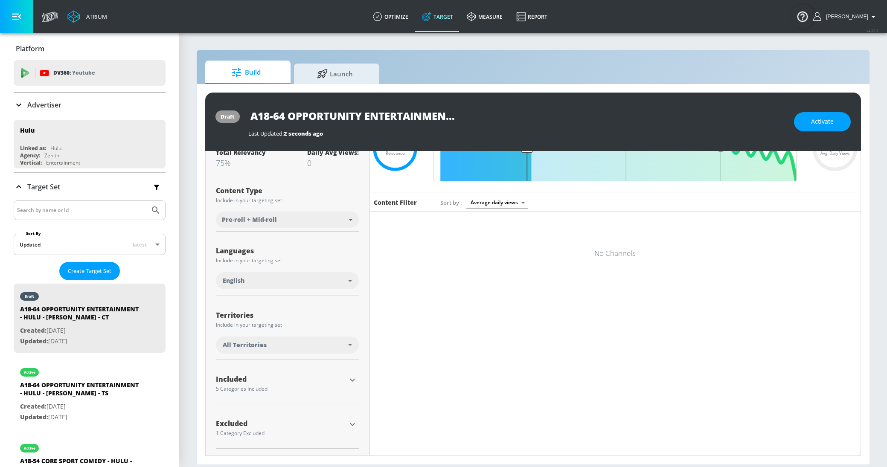
click at [347, 367] on div "Included 5 Categories Included included Categories Clear All [PERSON_NAME] Cele…" at bounding box center [287, 386] width 143 height 38
click at [349, 378] on icon "button" at bounding box center [352, 380] width 10 height 10
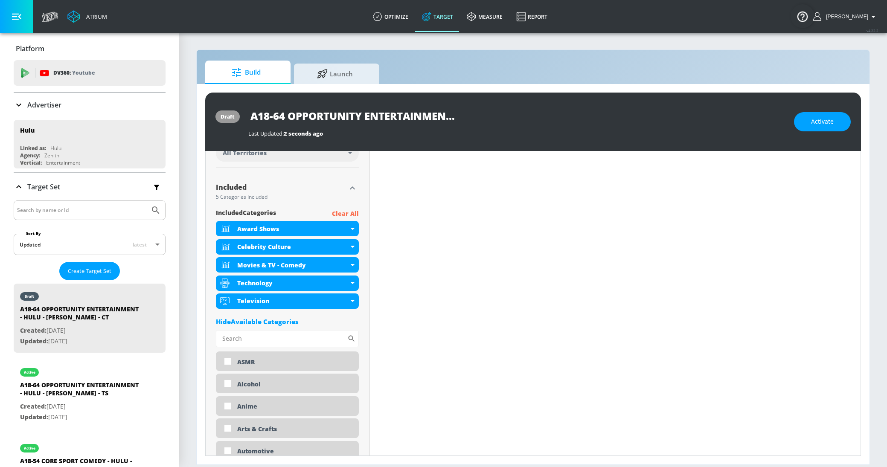
scroll to position [230, 0]
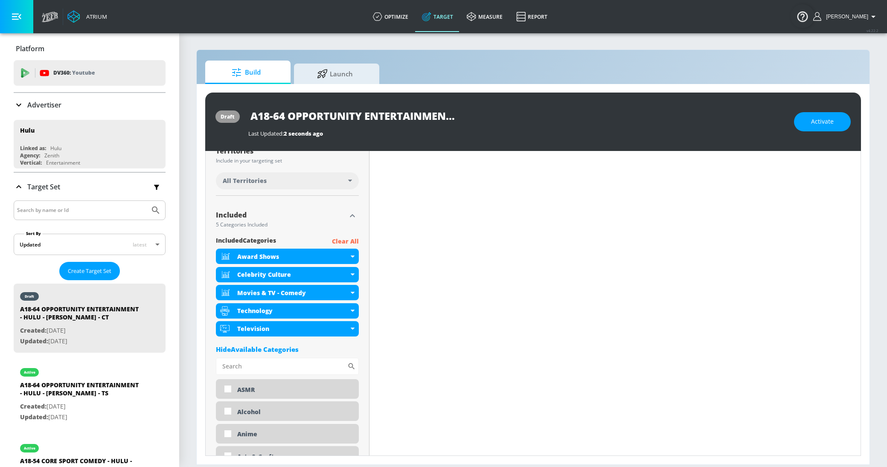
click at [349, 216] on icon "button" at bounding box center [352, 216] width 10 height 10
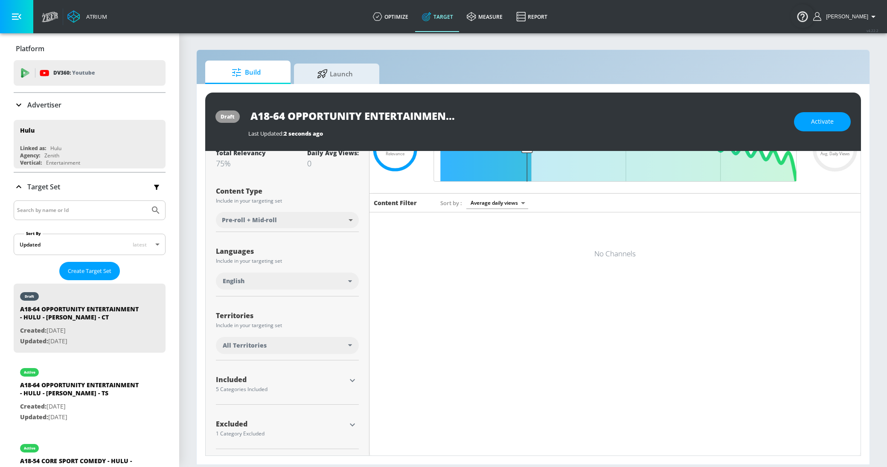
scroll to position [0, 0]
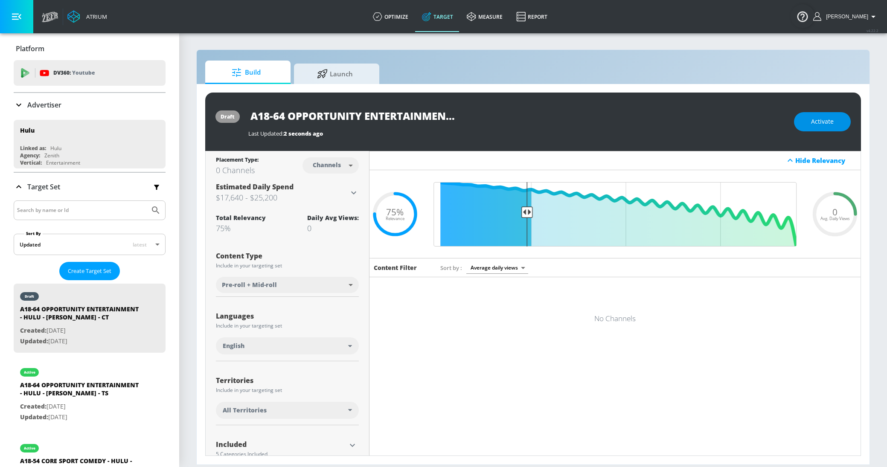
click at [808, 117] on button "Activate" at bounding box center [822, 121] width 57 height 19
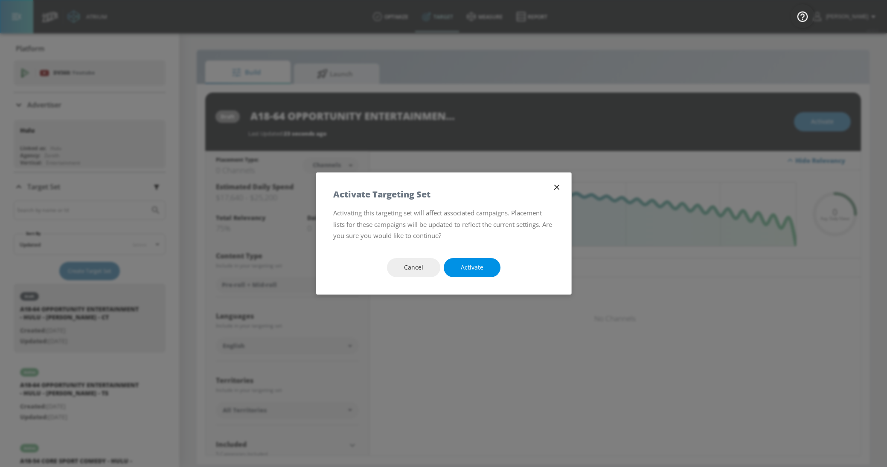
click at [471, 275] on button "Activate" at bounding box center [472, 267] width 57 height 19
